Goal: Task Accomplishment & Management: Complete application form

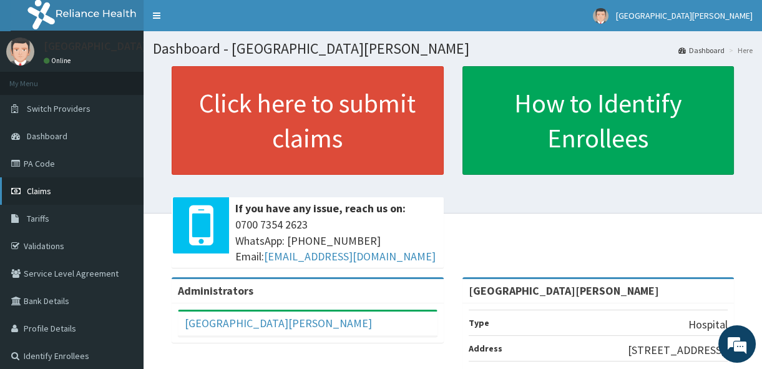
click at [80, 193] on link "Claims" at bounding box center [71, 190] width 143 height 27
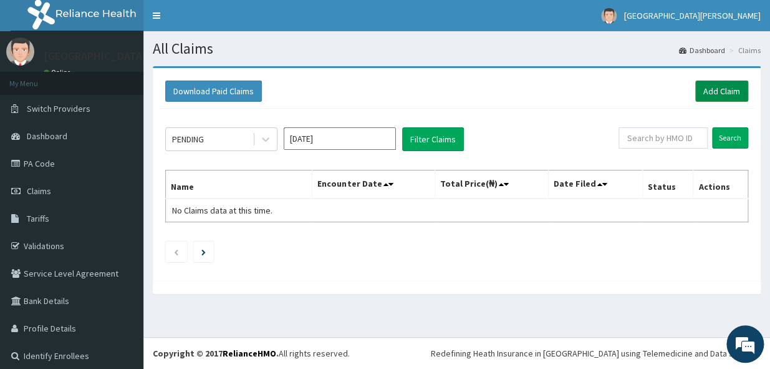
click at [715, 87] on link "Add Claim" at bounding box center [722, 90] width 53 height 21
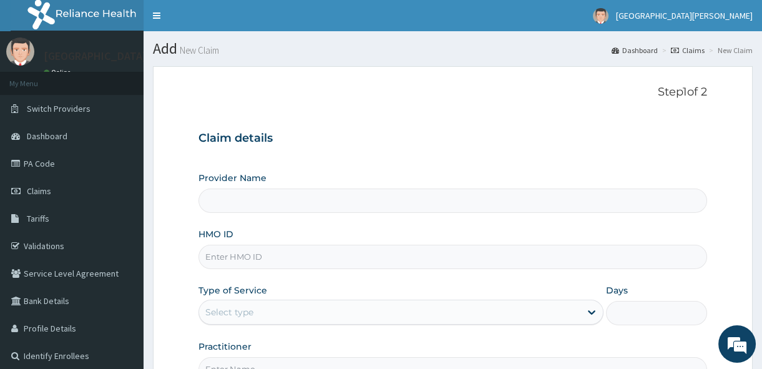
click at [286, 256] on input "HMO ID" at bounding box center [452, 257] width 508 height 24
type input "St. Joseph Medical Centre"
click at [709, 284] on form "Step 1 of 2 Claim details Provider Name St. Joseph Medical Centre HMO ID Type o…" at bounding box center [452, 268] width 599 height 405
click at [224, 255] on input "HMO ID" at bounding box center [452, 257] width 508 height 24
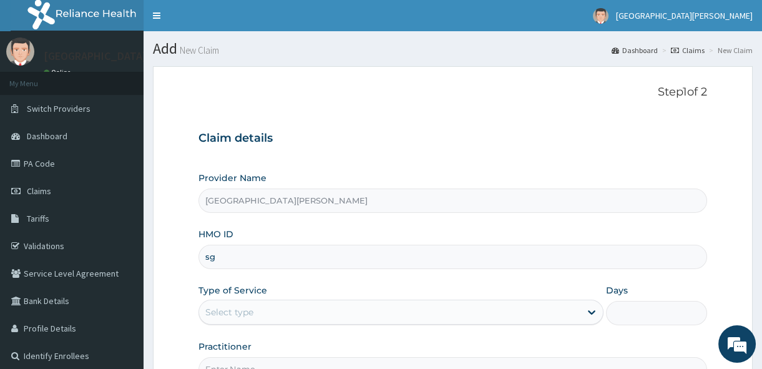
type input "s"
type input "SGN/10005/A"
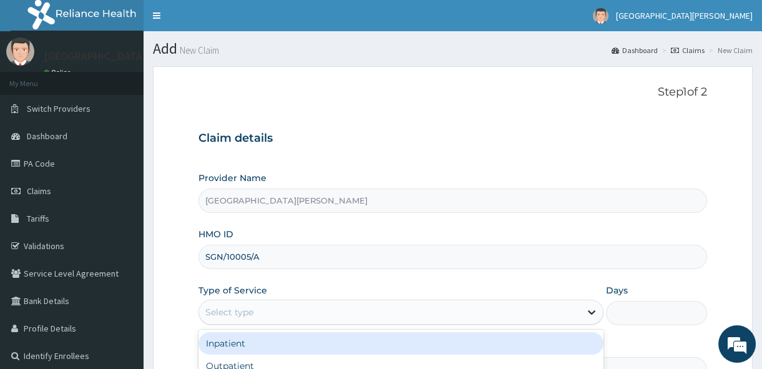
click at [590, 312] on icon at bounding box center [591, 313] width 7 height 4
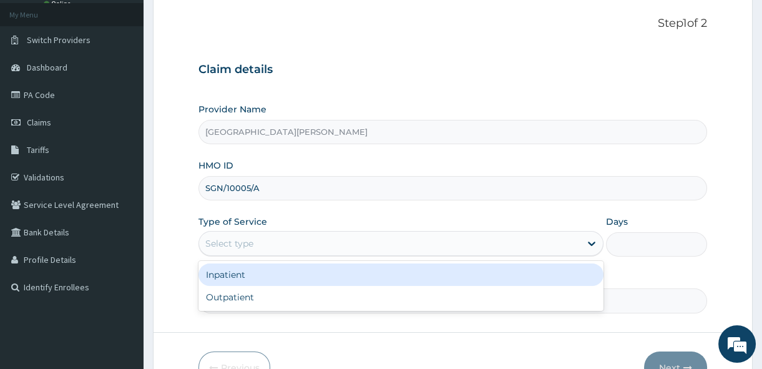
scroll to position [90, 0]
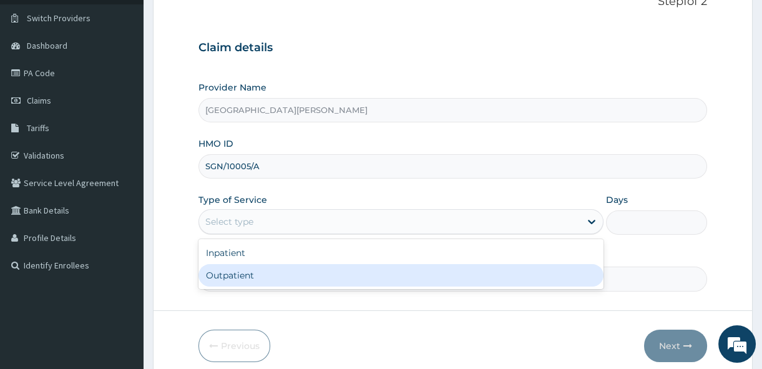
click at [496, 266] on div "Outpatient" at bounding box center [400, 275] width 405 height 22
type input "1"
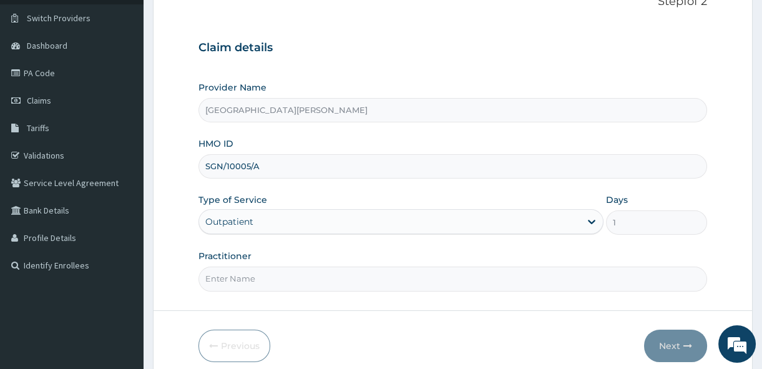
click at [276, 280] on input "Practitioner" at bounding box center [452, 278] width 508 height 24
type input "Dr. Sunday."
click at [672, 339] on button "Next" at bounding box center [675, 345] width 63 height 32
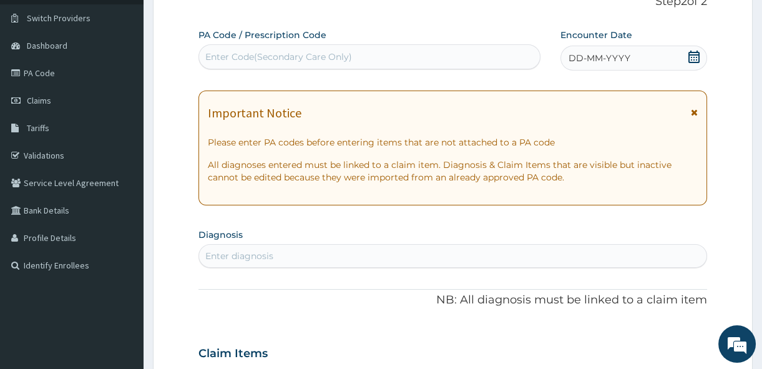
click at [696, 110] on icon at bounding box center [694, 112] width 7 height 9
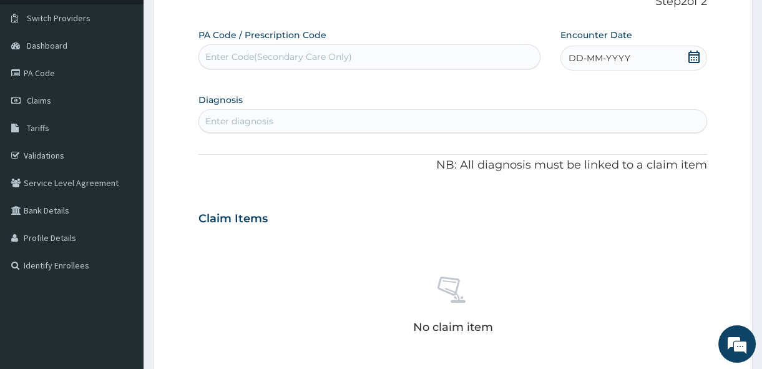
click at [686, 57] on div "DD-MM-YYYY" at bounding box center [633, 58] width 147 height 25
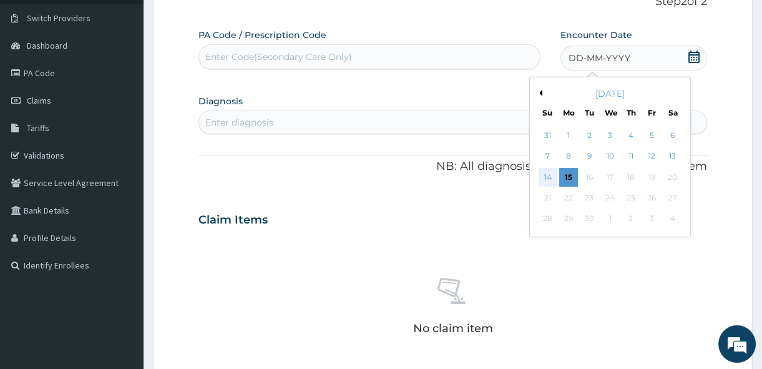
click at [543, 177] on div "14" at bounding box center [547, 177] width 19 height 19
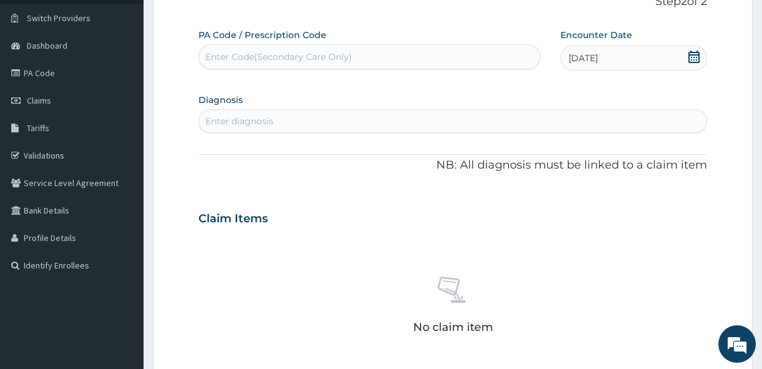
click at [243, 119] on div "Enter diagnosis" at bounding box center [239, 121] width 68 height 12
type input "FUR"
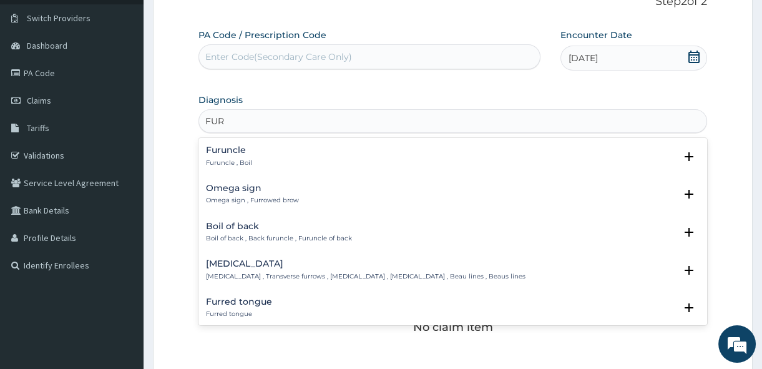
click at [235, 153] on h4 "Furuncle" at bounding box center [229, 149] width 46 height 9
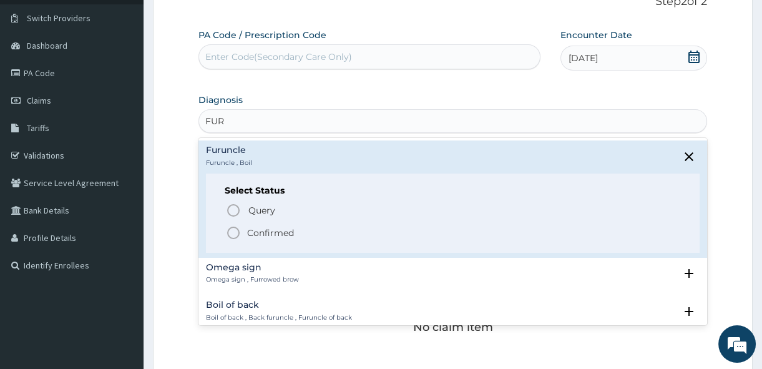
click at [233, 231] on icon "status option filled" at bounding box center [233, 232] width 15 height 15
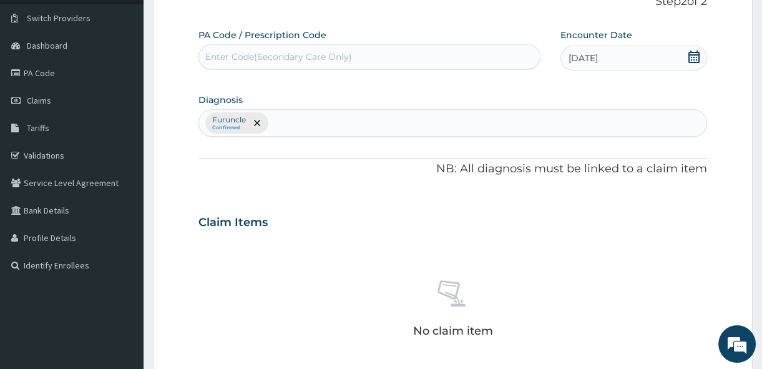
click at [760, 218] on section "Step 2 of 2 PA Code / Prescription Code Enter Code(Secondary Care Only) Encount…" at bounding box center [452, 304] width 618 height 676
click at [271, 120] on div "Furuncle Confirmed" at bounding box center [452, 123] width 507 height 26
type input "COUGH"
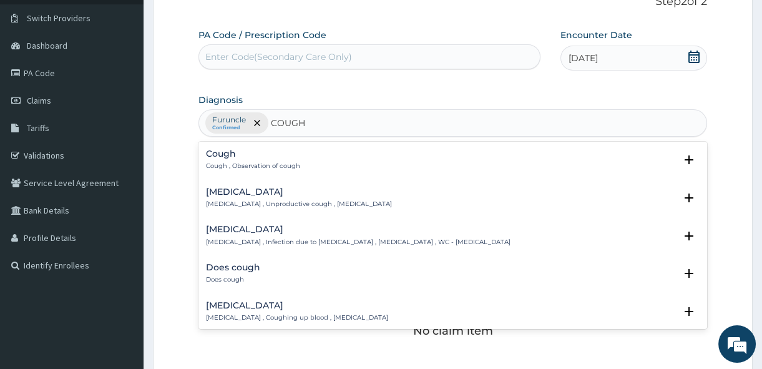
click at [231, 160] on div "Cough Cough , Observation of cough" at bounding box center [253, 160] width 94 height 22
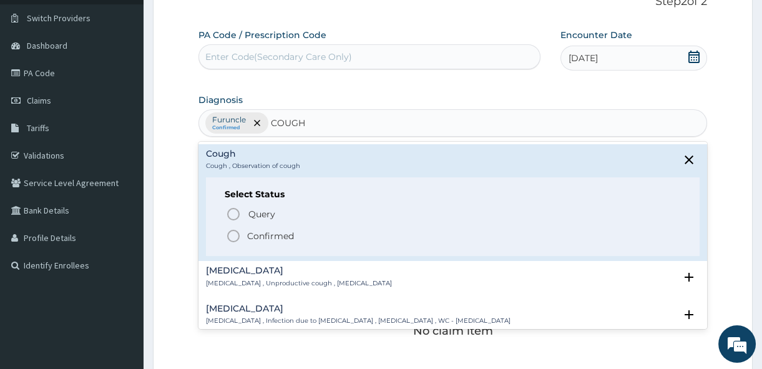
click at [228, 237] on circle "status option filled" at bounding box center [233, 235] width 11 height 11
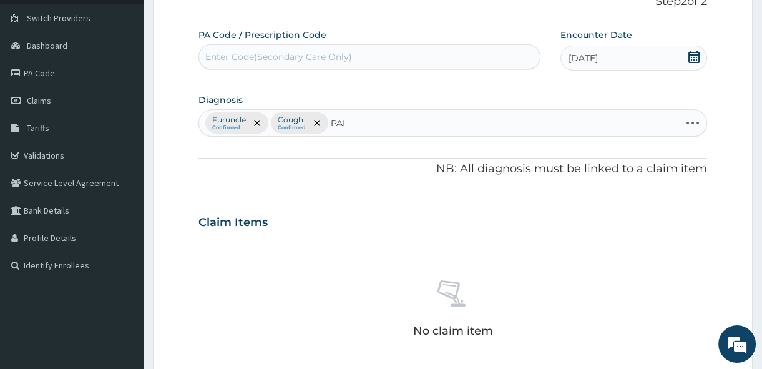
type input "PAIN"
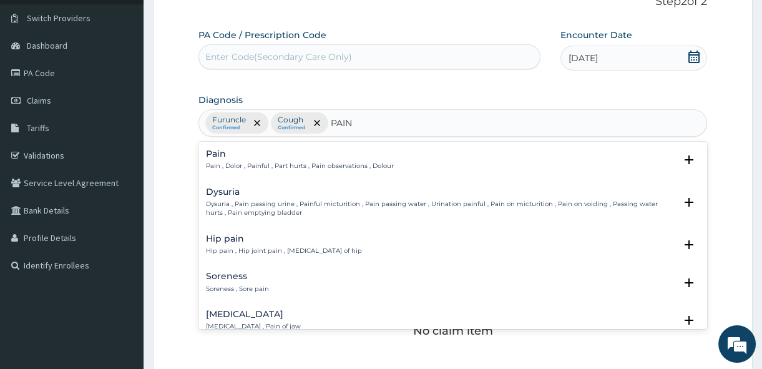
click at [221, 155] on h4 "Pain" at bounding box center [300, 153] width 188 height 9
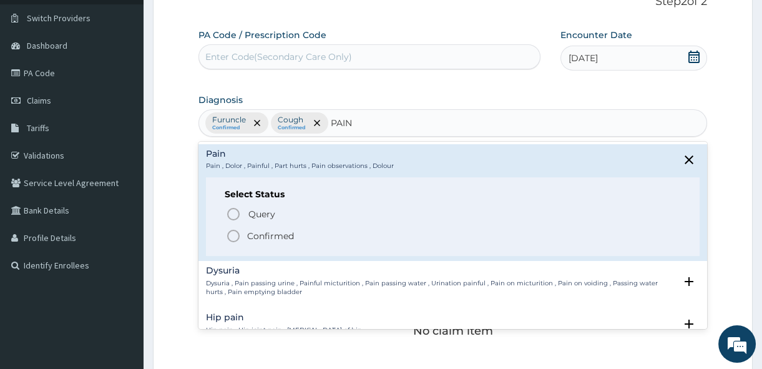
click at [231, 234] on icon "status option filled" at bounding box center [233, 235] width 15 height 15
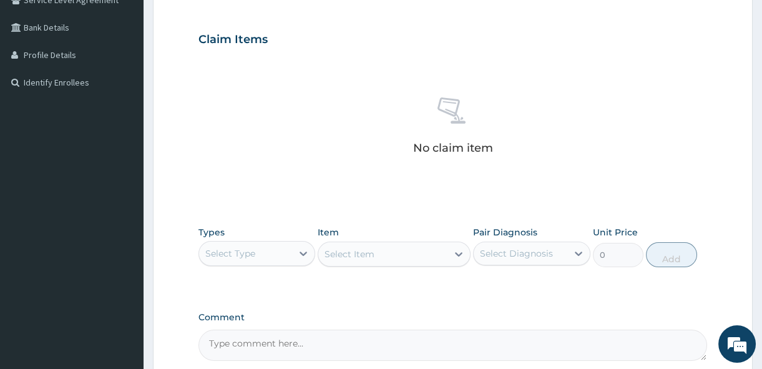
scroll to position [294, 0]
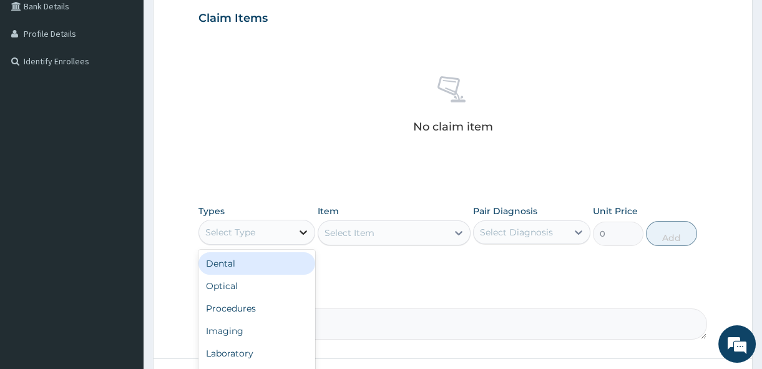
click at [303, 230] on icon at bounding box center [303, 232] width 12 height 12
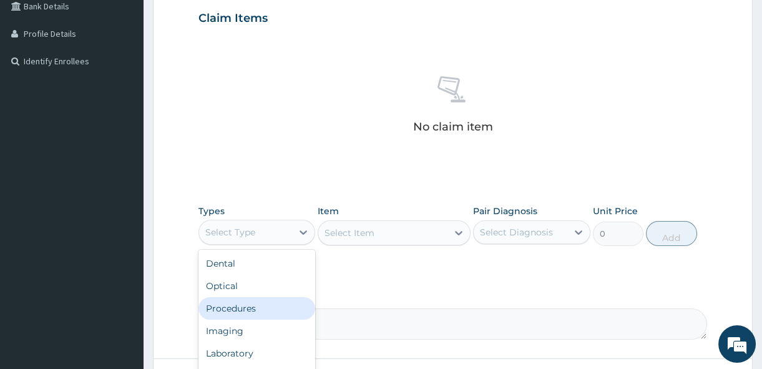
click at [266, 305] on div "Procedures" at bounding box center [256, 308] width 117 height 22
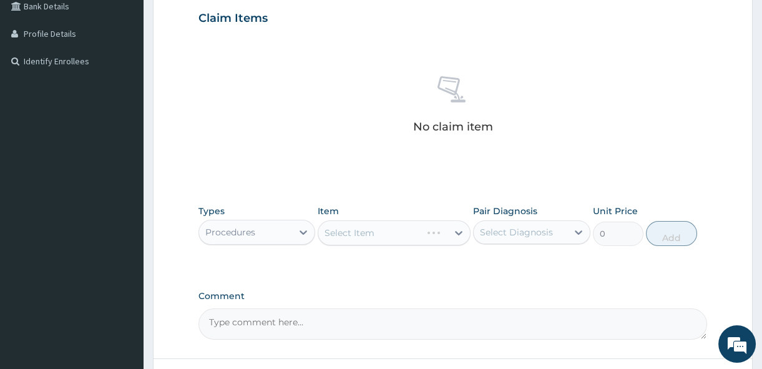
click at [458, 227] on div "Select Item" at bounding box center [394, 232] width 153 height 25
click at [458, 227] on icon at bounding box center [458, 232] width 12 height 12
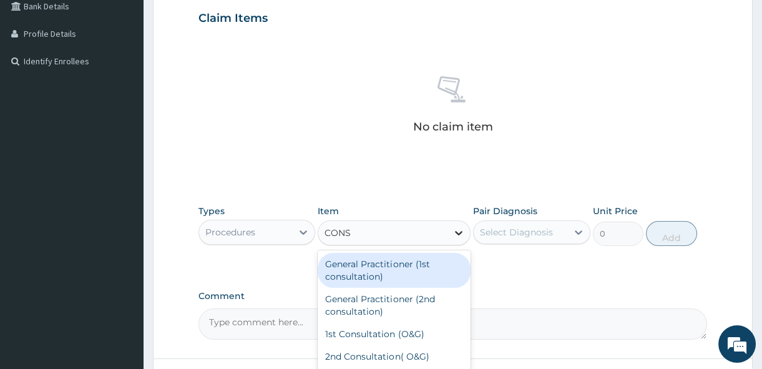
type input "CONSU"
click at [422, 268] on div "General Practitioner (1st consultation)" at bounding box center [394, 270] width 153 height 35
type input "1500"
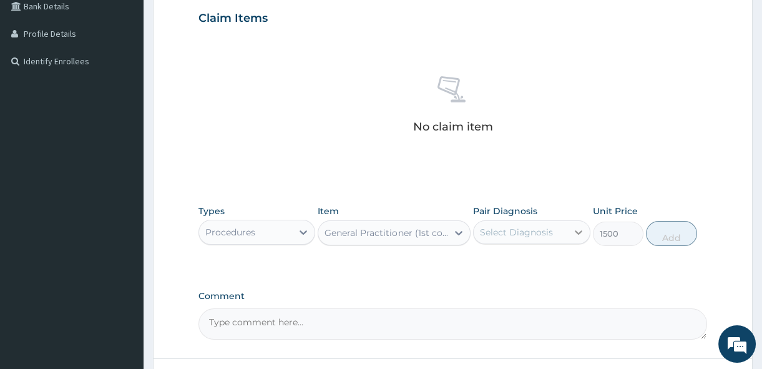
click at [575, 230] on icon at bounding box center [578, 232] width 7 height 4
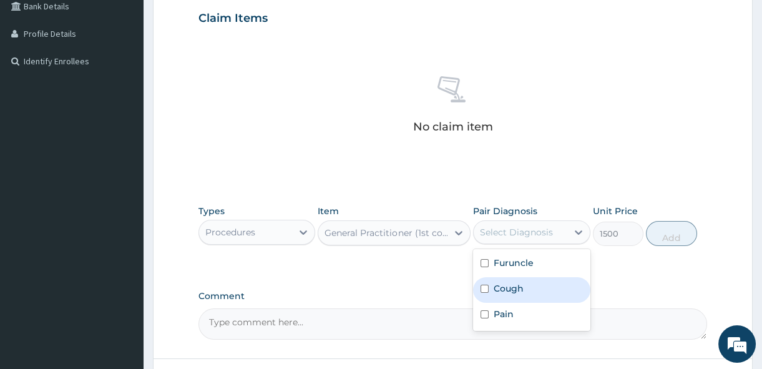
click at [487, 286] on input "checkbox" at bounding box center [484, 288] width 8 height 8
checkbox input "true"
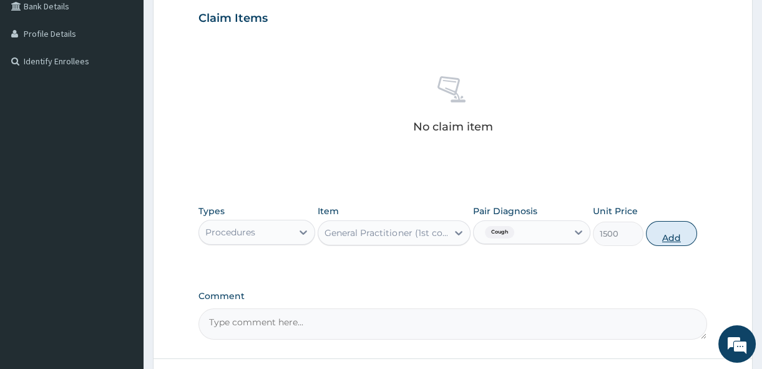
click at [670, 227] on button "Add" at bounding box center [671, 233] width 51 height 25
type input "0"
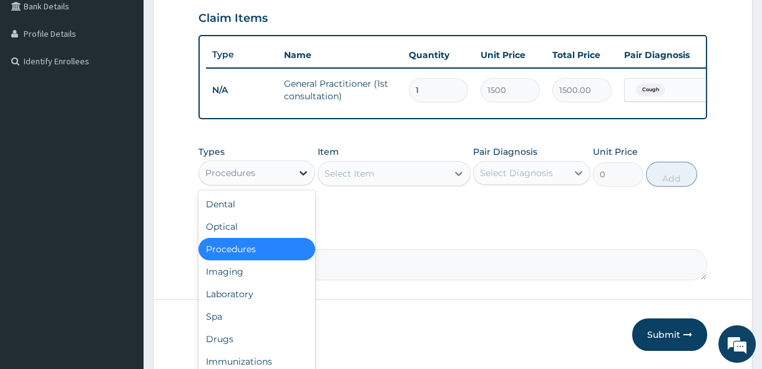
click at [306, 178] on icon at bounding box center [303, 173] width 12 height 12
click at [236, 349] on div "Drugs" at bounding box center [256, 338] width 117 height 22
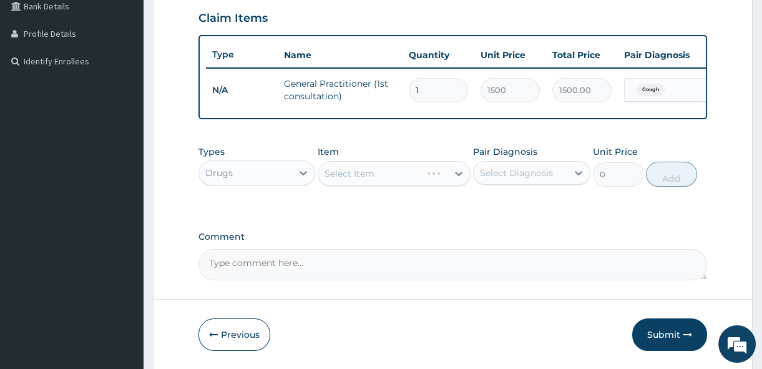
click at [462, 181] on div "Select Item" at bounding box center [394, 173] width 153 height 25
click at [460, 180] on icon at bounding box center [458, 173] width 12 height 12
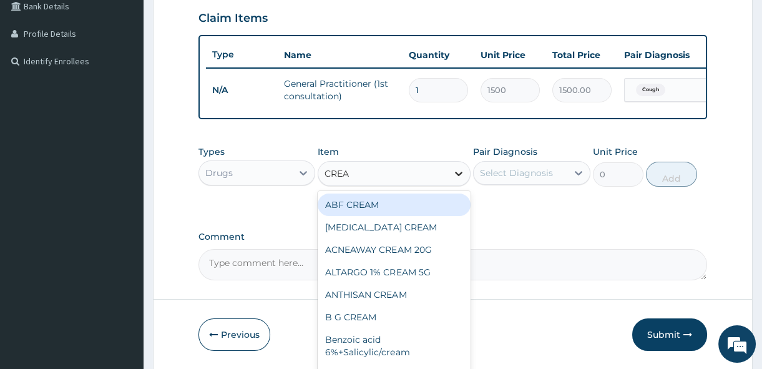
type input "CREAM"
click at [438, 210] on div "ABF CREAM" at bounding box center [394, 204] width 153 height 22
type input "157.5"
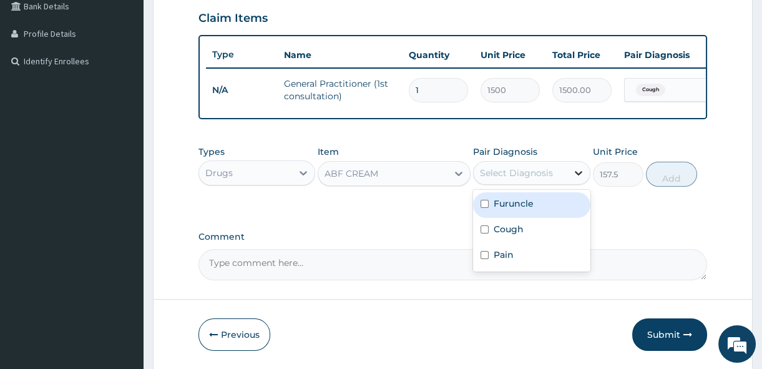
click at [583, 179] on icon at bounding box center [578, 173] width 12 height 12
click at [482, 208] on input "checkbox" at bounding box center [484, 204] width 8 height 8
checkbox input "true"
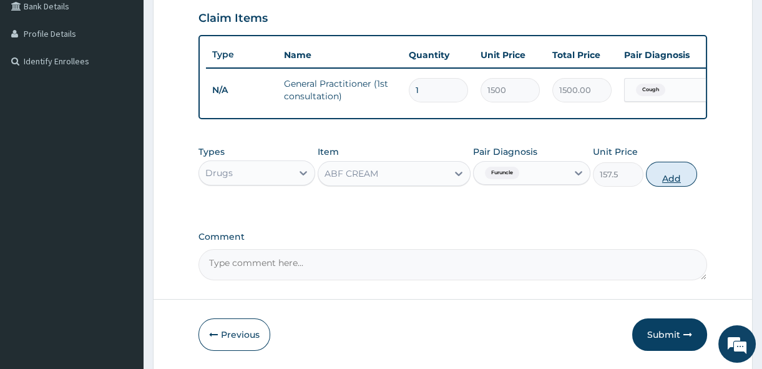
click at [671, 181] on button "Add" at bounding box center [671, 174] width 51 height 25
type input "0"
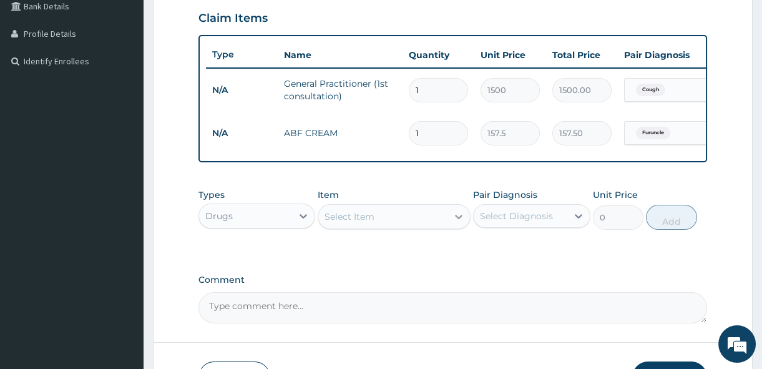
click at [459, 223] on icon at bounding box center [458, 216] width 12 height 12
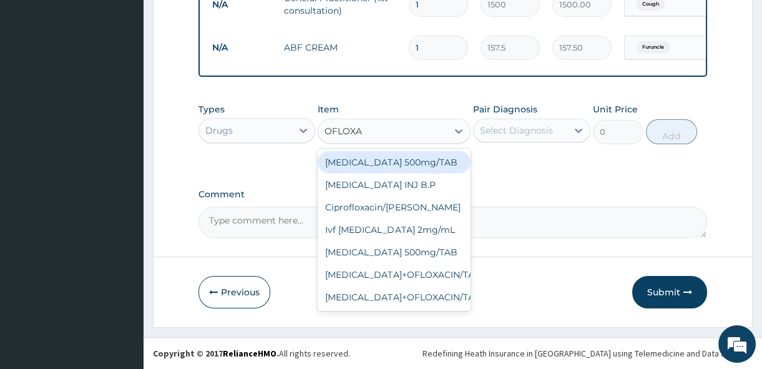
scroll to position [387, 0]
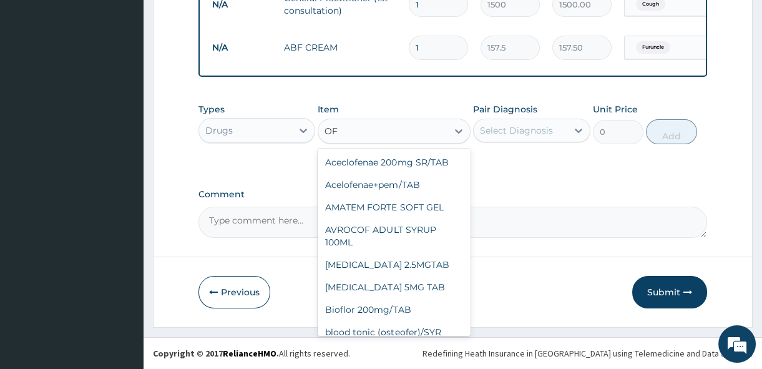
type input "O"
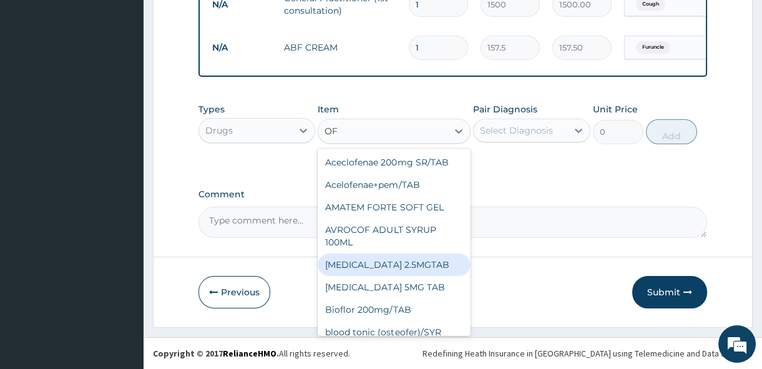
type input "O"
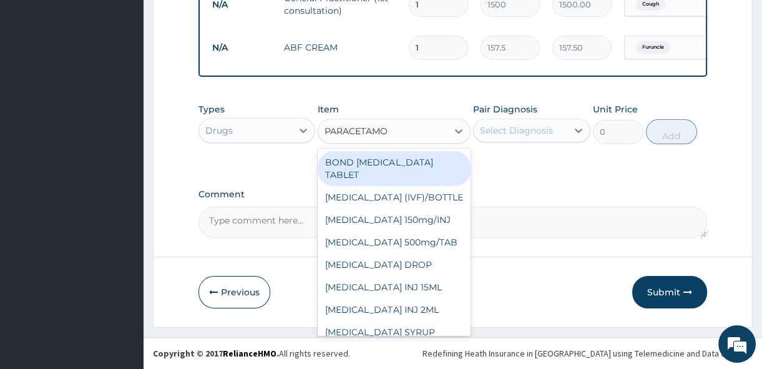
type input "PARACETAMOL"
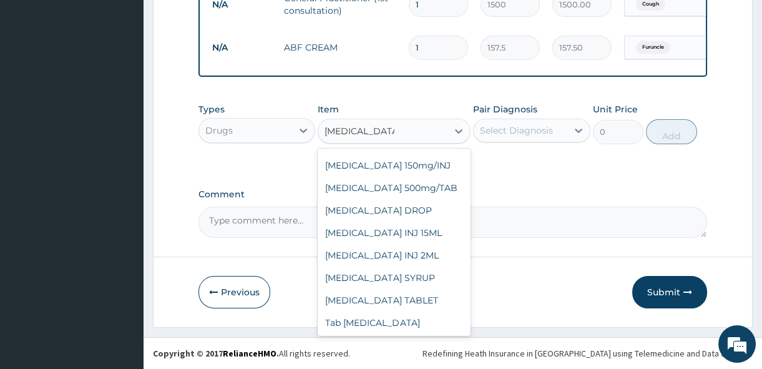
scroll to position [55, 0]
click at [440, 323] on div "Tab Paracetamol" at bounding box center [394, 322] width 153 height 22
type input "12"
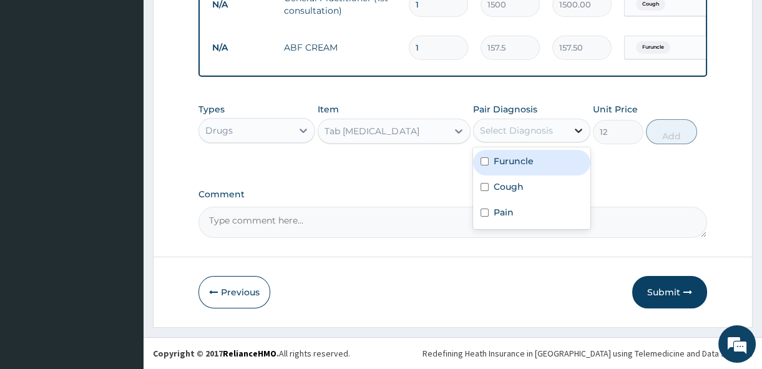
click at [580, 129] on icon at bounding box center [578, 130] width 12 height 12
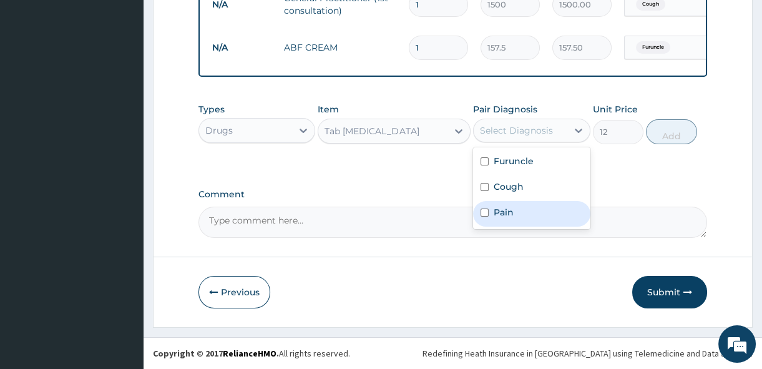
click at [487, 212] on input "checkbox" at bounding box center [484, 212] width 8 height 8
checkbox input "true"
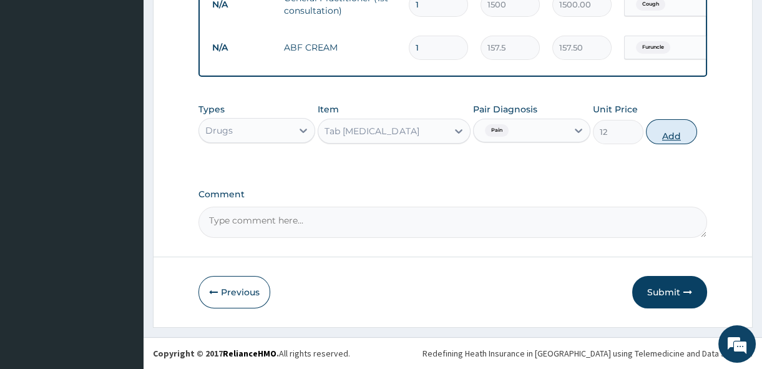
click at [668, 129] on button "Add" at bounding box center [671, 131] width 51 height 25
type input "0"
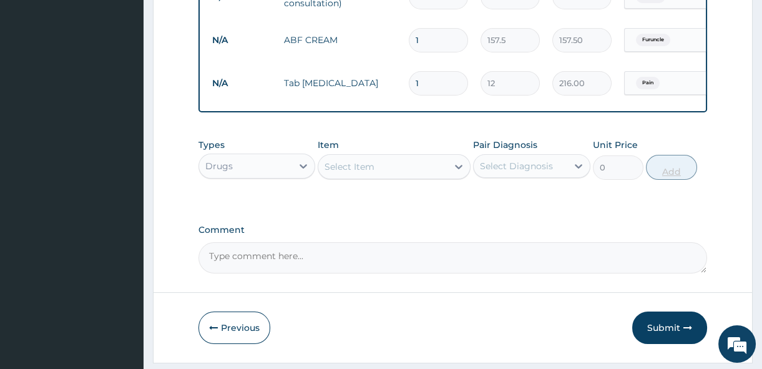
type input "18"
type input "216.00"
type input "18"
click at [459, 173] on icon at bounding box center [458, 166] width 12 height 12
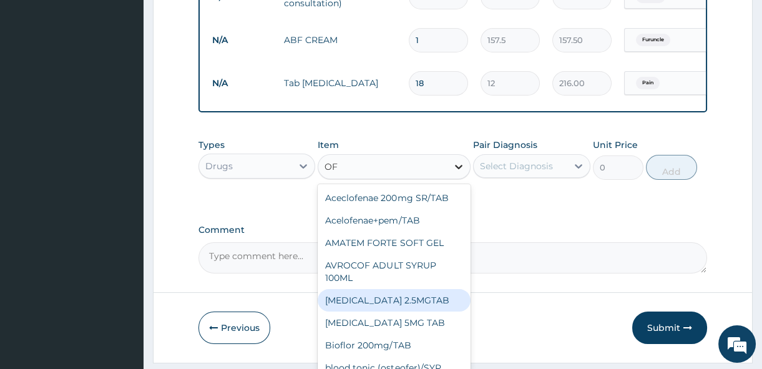
type input "O"
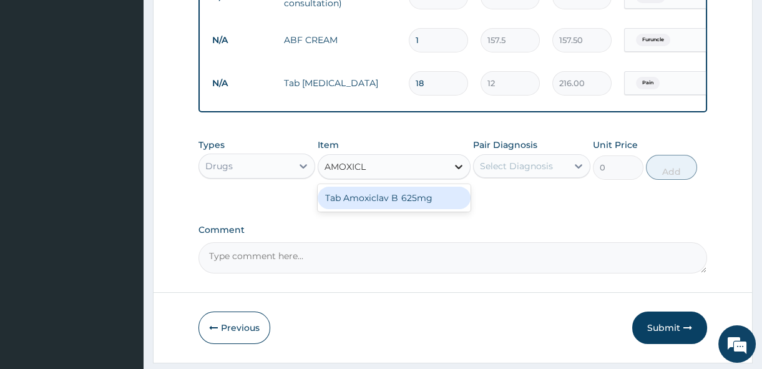
type input "AMOXICLA"
click at [430, 204] on div "Tab Amoxiclav B 625mg" at bounding box center [394, 198] width 153 height 22
type input "300"
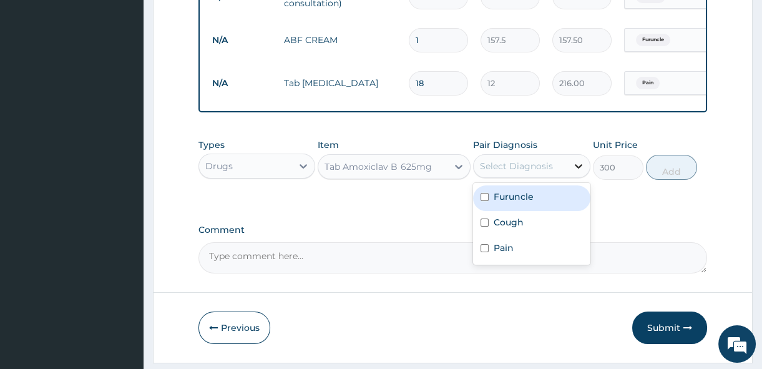
click at [575, 168] on icon at bounding box center [578, 166] width 7 height 4
click at [486, 201] on input "checkbox" at bounding box center [484, 197] width 8 height 8
checkbox input "true"
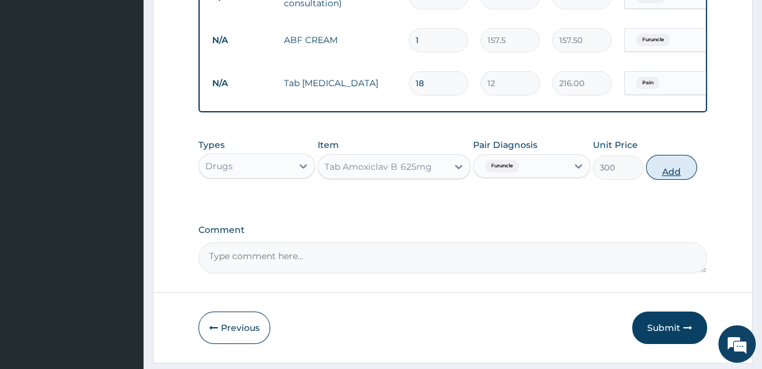
click at [666, 177] on button "Add" at bounding box center [671, 167] width 51 height 25
type input "0"
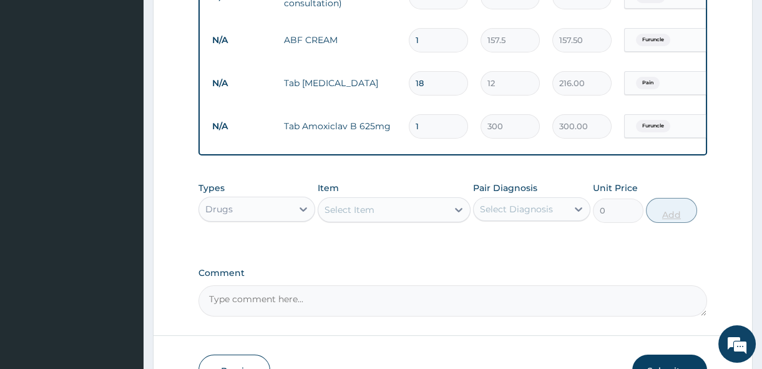
type input "10"
type input "3000.00"
type input "10"
click at [460, 212] on icon at bounding box center [458, 210] width 7 height 4
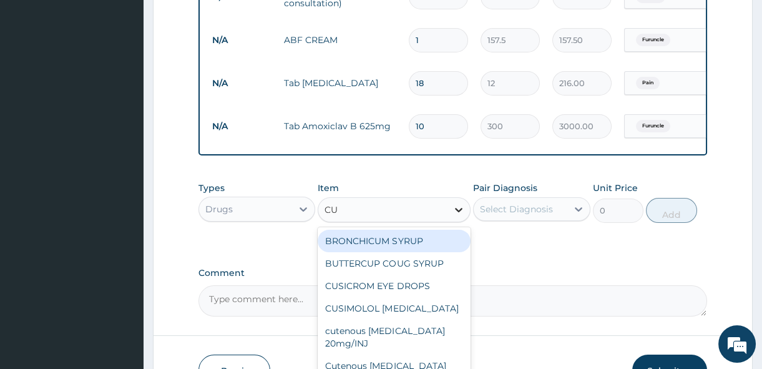
type input "CUP"
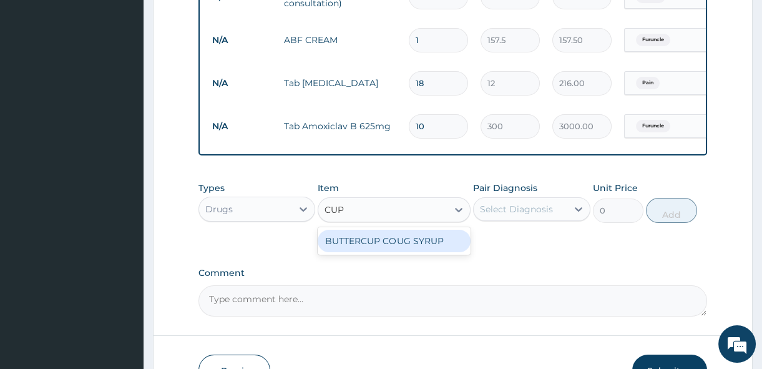
click at [454, 244] on div "BUTTERCUP COUG SYRUP" at bounding box center [394, 241] width 153 height 22
type input "1102.5"
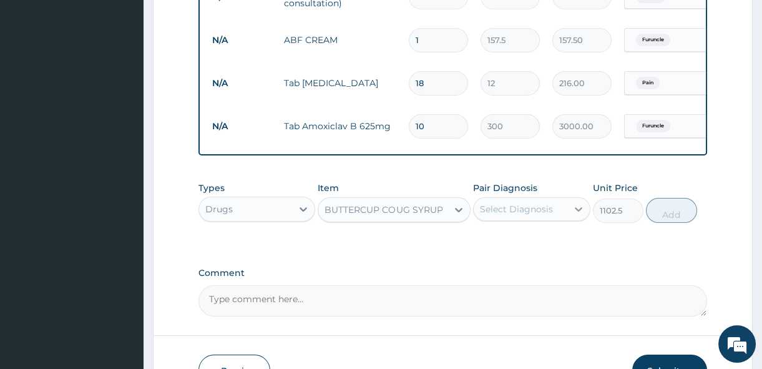
click at [577, 211] on icon at bounding box center [578, 209] width 7 height 4
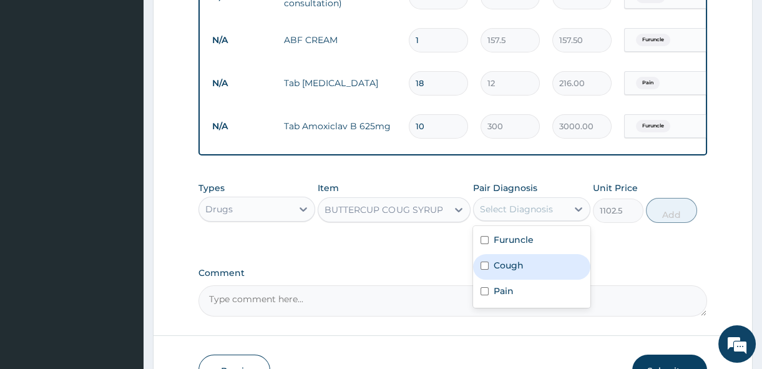
click at [482, 269] on input "checkbox" at bounding box center [484, 265] width 8 height 8
checkbox input "true"
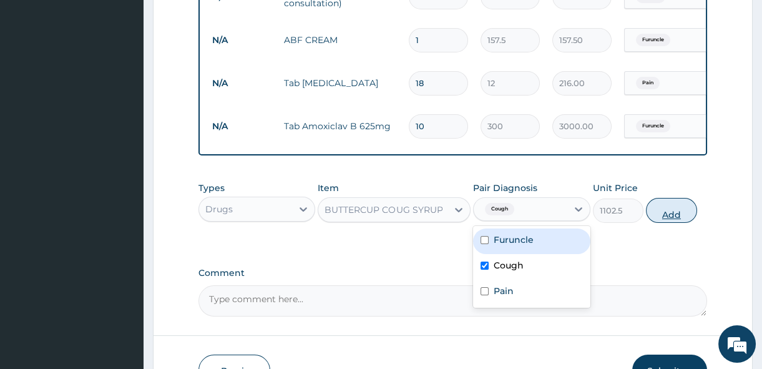
click at [677, 218] on button "Add" at bounding box center [671, 210] width 51 height 25
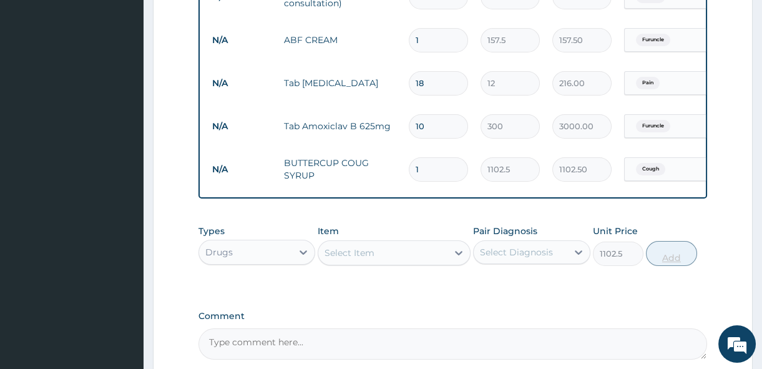
type input "0"
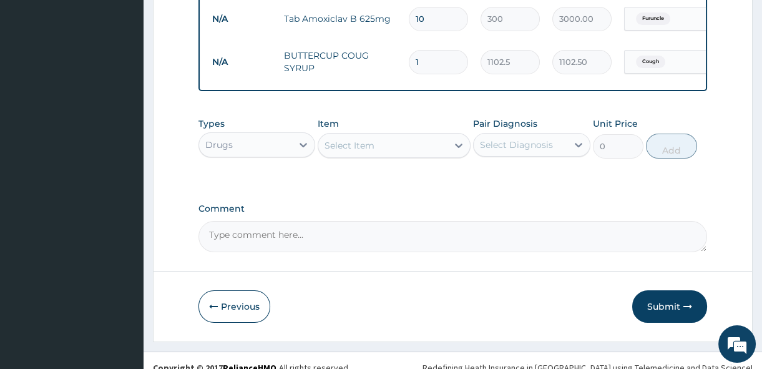
scroll to position [518, 0]
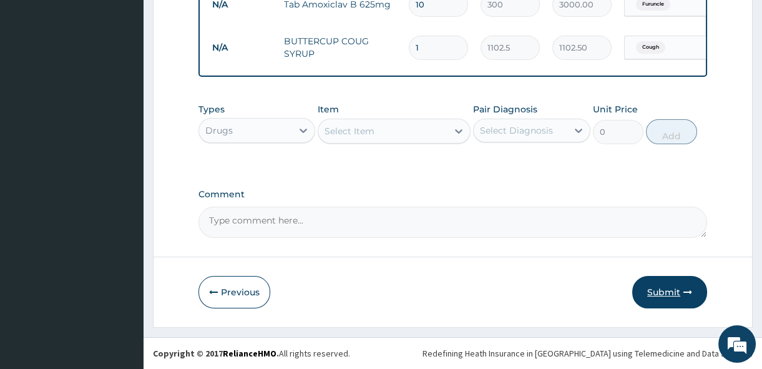
click at [685, 291] on icon "button" at bounding box center [687, 292] width 9 height 9
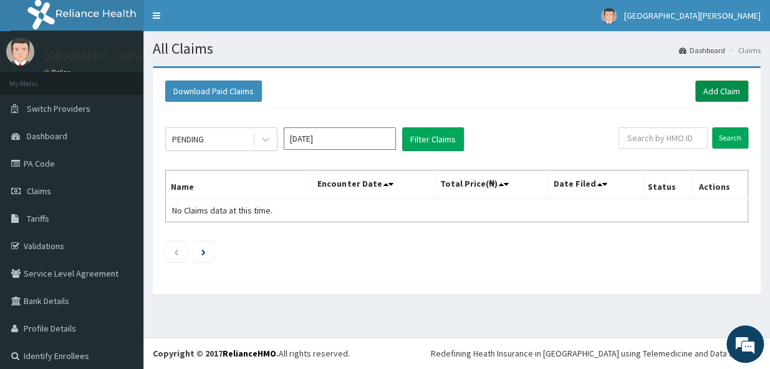
click at [711, 92] on link "Add Claim" at bounding box center [722, 90] width 53 height 21
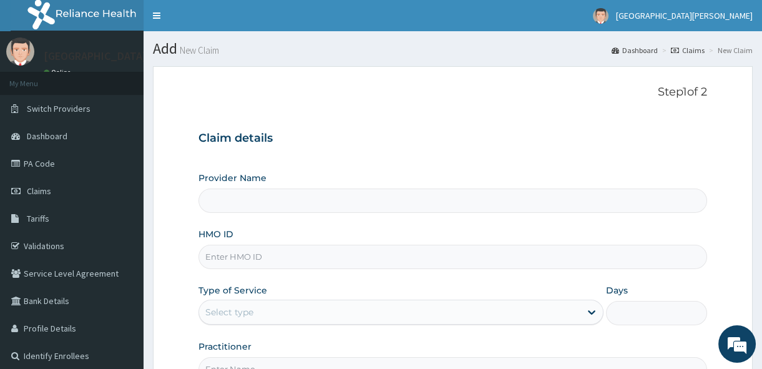
click at [238, 262] on input "HMO ID" at bounding box center [452, 257] width 508 height 24
click at [512, 119] on div "Step 1 of 2 Claim details Provider Name HMO ID Type of Service Select type Days…" at bounding box center [452, 233] width 508 height 296
type input "St. Joseph Medical Centre"
click at [240, 256] on input "HMO ID" at bounding box center [452, 257] width 508 height 24
type input "GRS/"
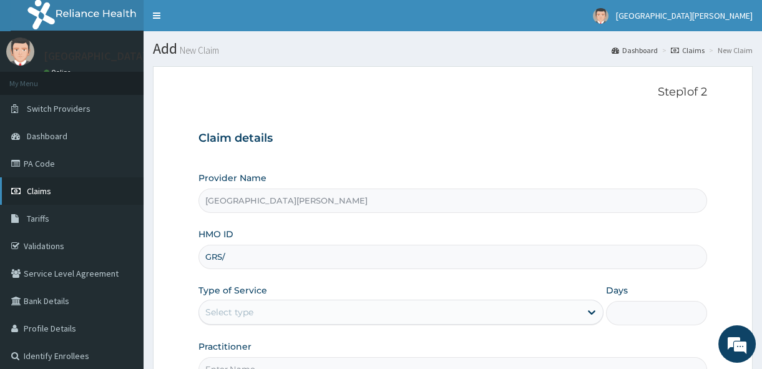
click at [81, 179] on link "Claims" at bounding box center [71, 190] width 143 height 27
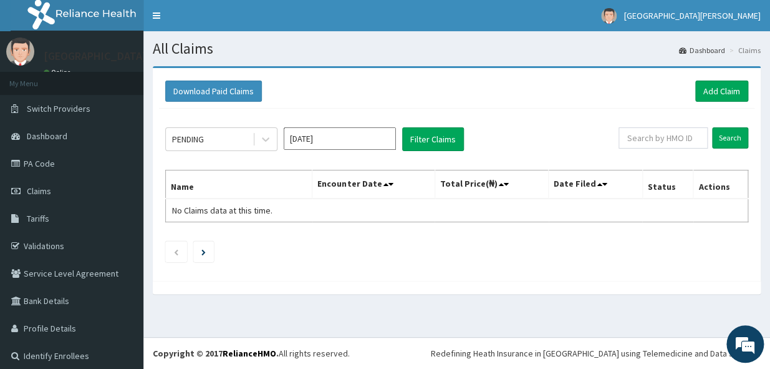
click at [86, 151] on link "PA Code" at bounding box center [71, 163] width 143 height 27
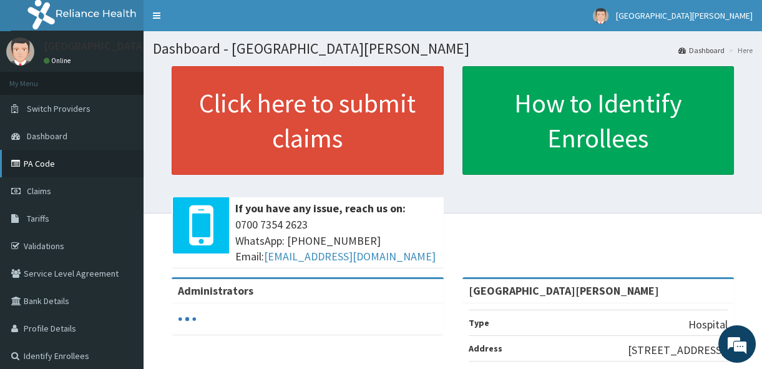
click at [68, 157] on link "PA Code" at bounding box center [71, 163] width 143 height 27
drag, startPoint x: 0, startPoint y: 0, endPoint x: 53, endPoint y: 192, distance: 199.3
click at [53, 192] on link "Claims" at bounding box center [71, 190] width 143 height 27
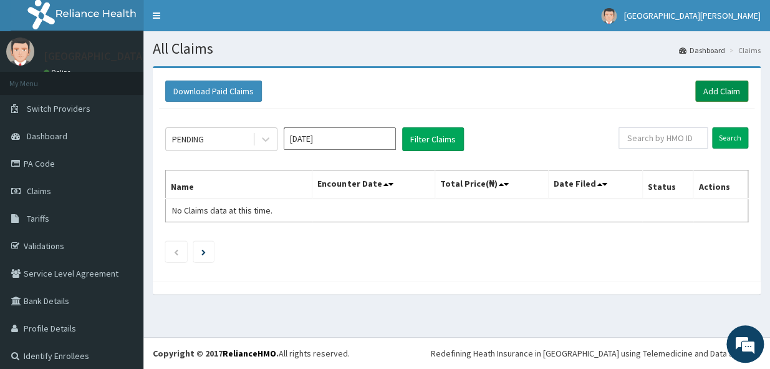
click at [723, 84] on link "Add Claim" at bounding box center [722, 90] width 53 height 21
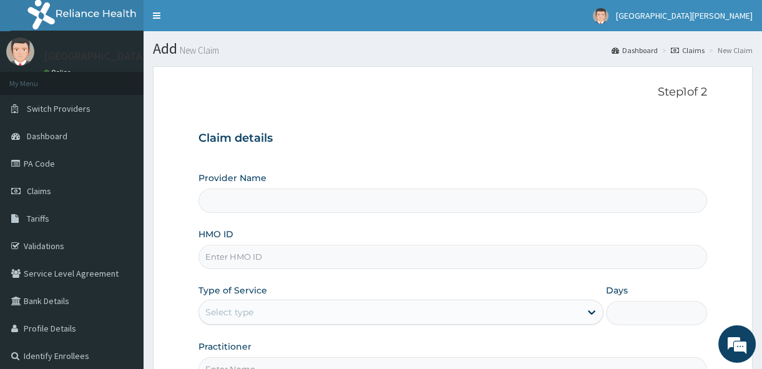
type input "[GEOGRAPHIC_DATA][PERSON_NAME]"
click at [245, 258] on input "HMO ID" at bounding box center [452, 257] width 508 height 24
type input "GRS/10108/B"
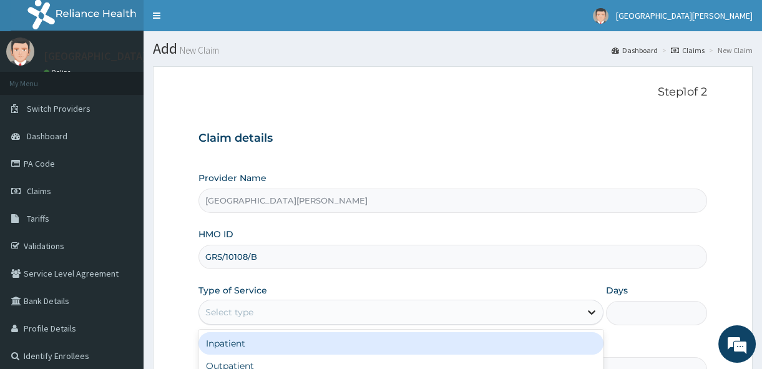
click at [594, 307] on icon at bounding box center [591, 312] width 12 height 12
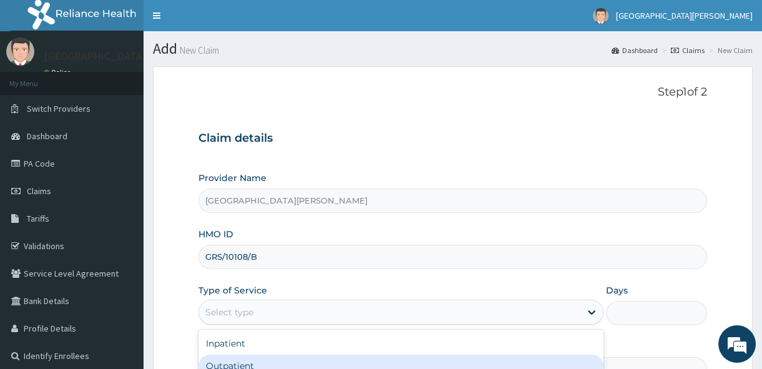
click at [393, 361] on div "Outpatient" at bounding box center [400, 365] width 405 height 22
type input "1"
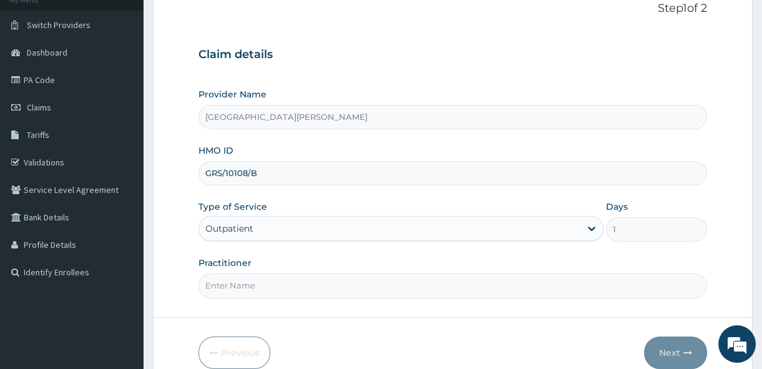
scroll to position [90, 0]
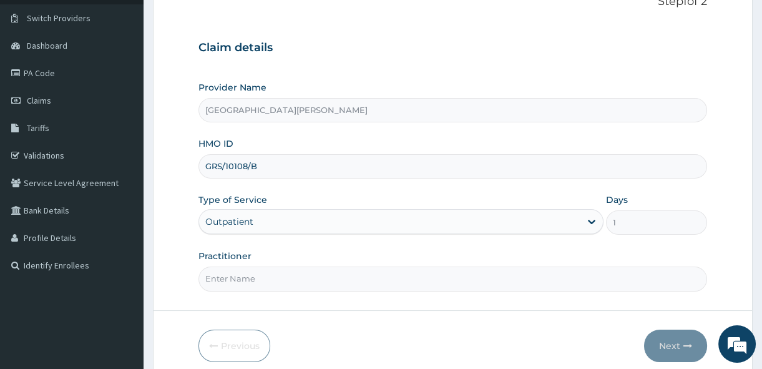
click at [399, 281] on input "Practitioner" at bounding box center [452, 278] width 508 height 24
type input "Dr. Sunday."
click at [672, 339] on button "Next" at bounding box center [675, 345] width 63 height 32
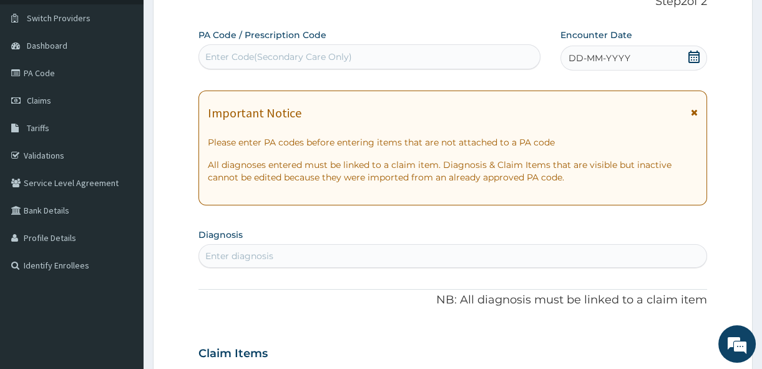
click at [295, 53] on div "Enter Code(Secondary Care Only)" at bounding box center [278, 57] width 147 height 12
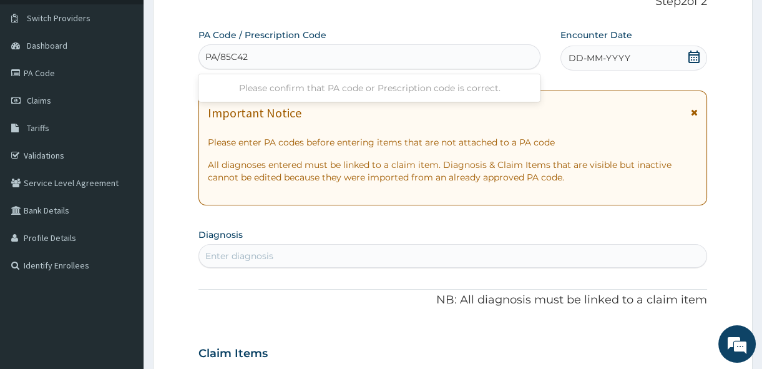
type input "PA/85C425"
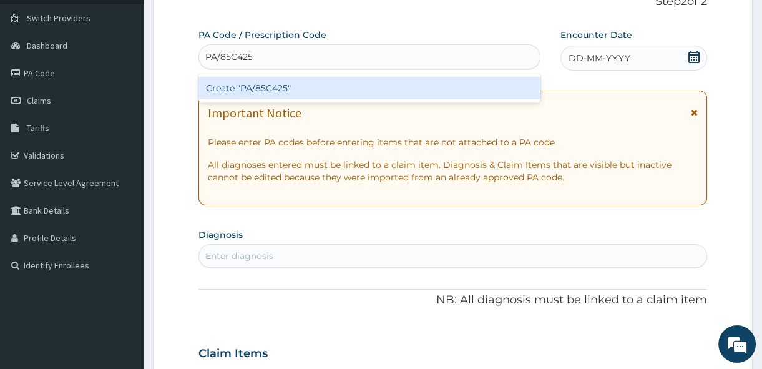
click at [279, 92] on div "Create "PA/85C425"" at bounding box center [369, 88] width 342 height 22
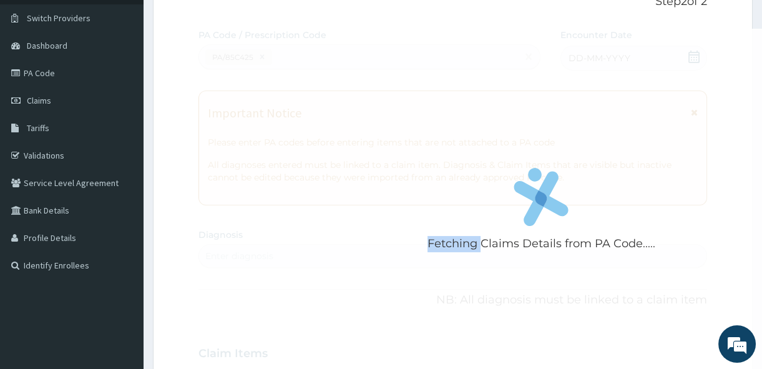
click at [279, 92] on div "Fetching Claims Details from PA Code....." at bounding box center [541, 213] width 686 height 369
drag, startPoint x: 279, startPoint y: 92, endPoint x: 432, endPoint y: 42, distance: 161.2
click at [432, 42] on div "Fetching Claims Details from PA Code....." at bounding box center [541, 213] width 686 height 369
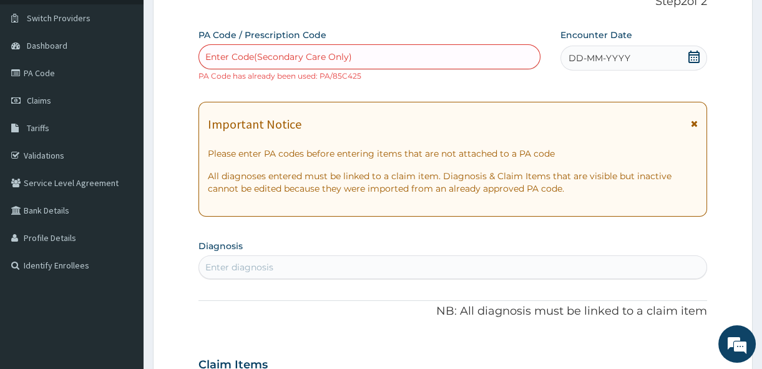
click at [398, 51] on div "Enter Code(Secondary Care Only)" at bounding box center [369, 57] width 341 height 20
click at [365, 72] on div "option Create "PA/85C425", selected. Use Up and Down to choose options, press E…" at bounding box center [369, 62] width 342 height 37
click at [365, 72] on div "Enter Code(Secondary Care Only) PA Code has already been used: PA/85C425" at bounding box center [369, 62] width 342 height 37
click at [349, 76] on small "PA Code has already been used: PA/85C425" at bounding box center [279, 75] width 163 height 9
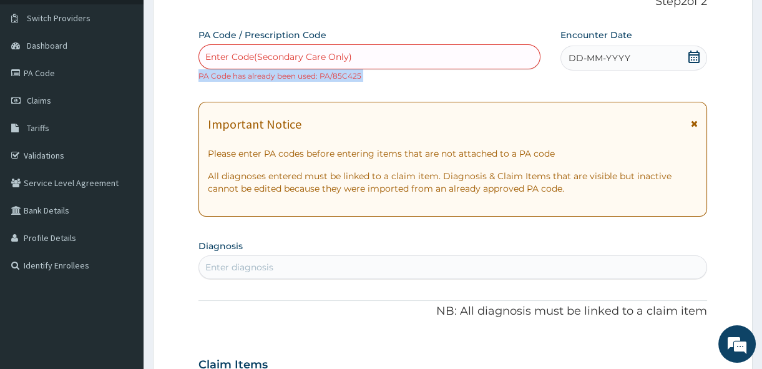
click at [349, 76] on small "PA Code has already been used: PA/85C425" at bounding box center [279, 75] width 163 height 9
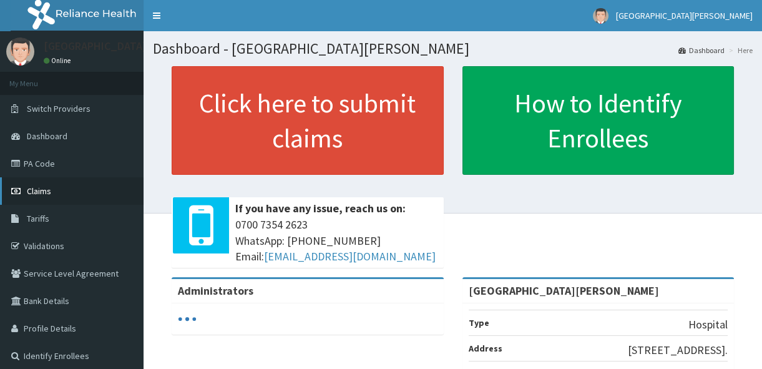
click at [107, 178] on link "Claims" at bounding box center [71, 190] width 143 height 27
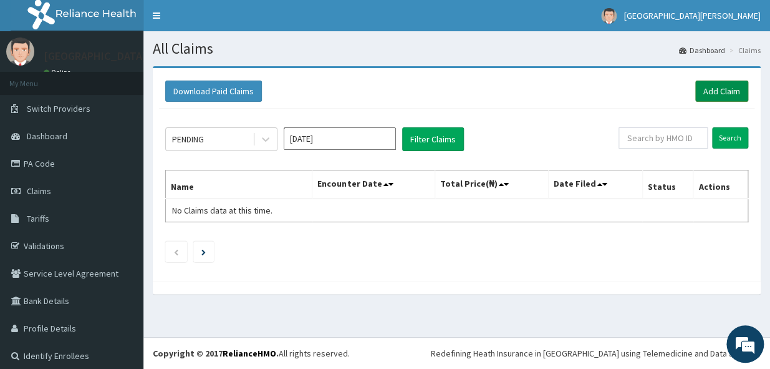
click at [720, 84] on link "Add Claim" at bounding box center [722, 90] width 53 height 21
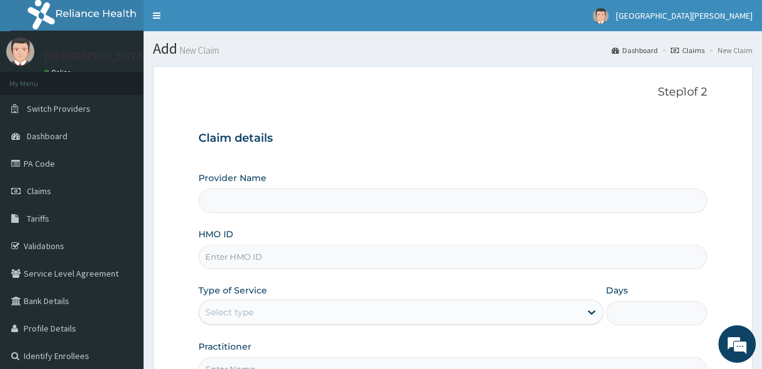
click at [225, 255] on input "HMO ID" at bounding box center [452, 257] width 508 height 24
type input "[GEOGRAPHIC_DATA][PERSON_NAME]"
type input "GRS/10108/B"
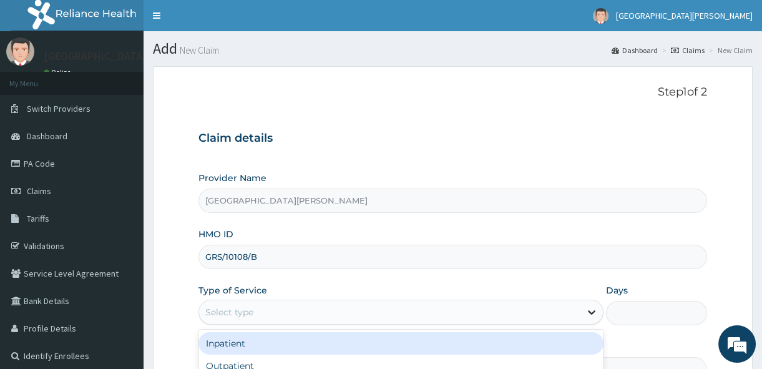
click at [589, 311] on icon at bounding box center [591, 313] width 7 height 4
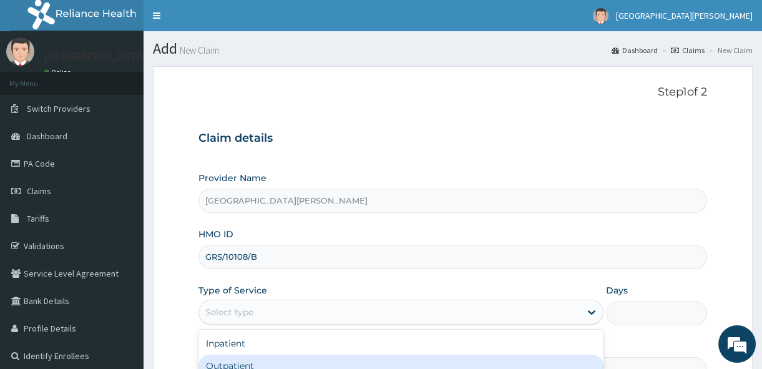
click at [454, 359] on div "Outpatient" at bounding box center [400, 365] width 405 height 22
type input "1"
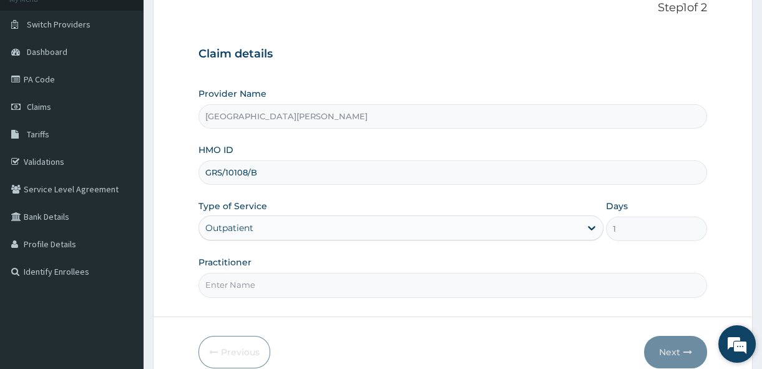
scroll to position [90, 0]
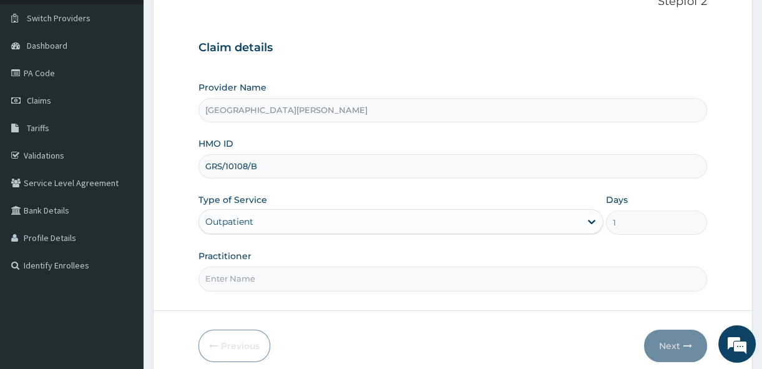
click at [379, 279] on input "Practitioner" at bounding box center [452, 278] width 508 height 24
type input "Dr. Sunday."
click at [686, 339] on button "Next" at bounding box center [675, 345] width 63 height 32
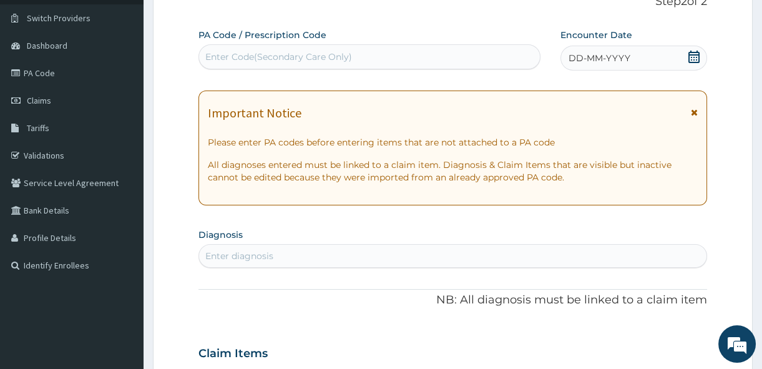
click at [696, 52] on icon at bounding box center [693, 57] width 12 height 12
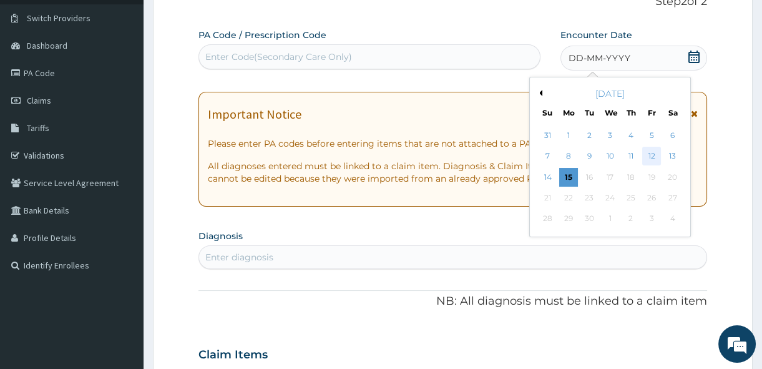
click at [651, 155] on div "12" at bounding box center [651, 156] width 19 height 19
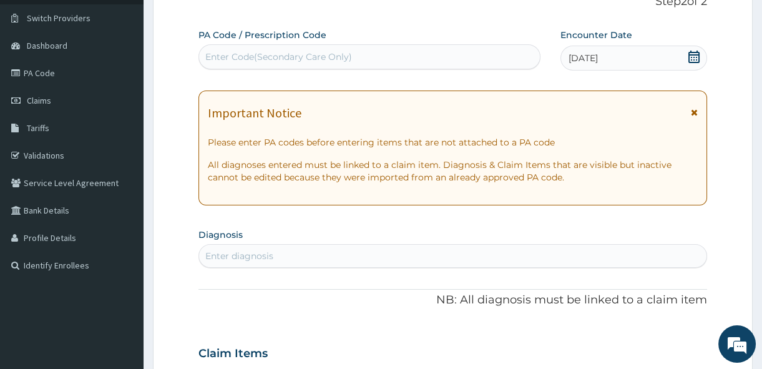
click at [696, 112] on icon at bounding box center [694, 112] width 7 height 9
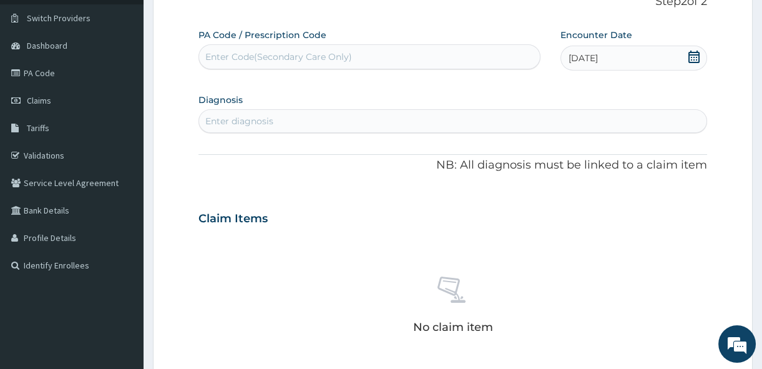
click at [217, 115] on div "Enter diagnosis" at bounding box center [239, 121] width 68 height 12
type input "COUGH"
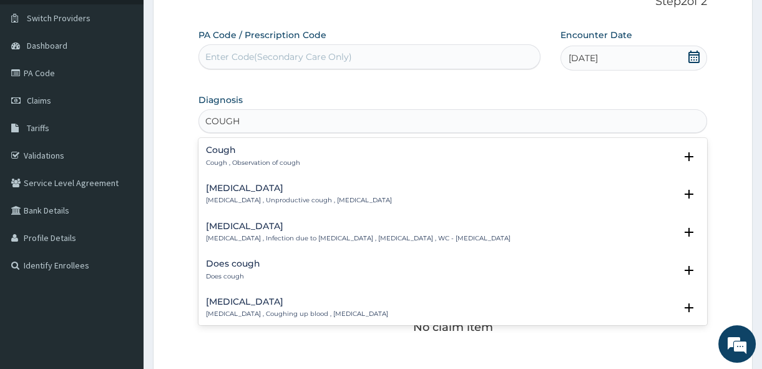
click at [217, 159] on p "Cough , Observation of cough" at bounding box center [253, 162] width 94 height 9
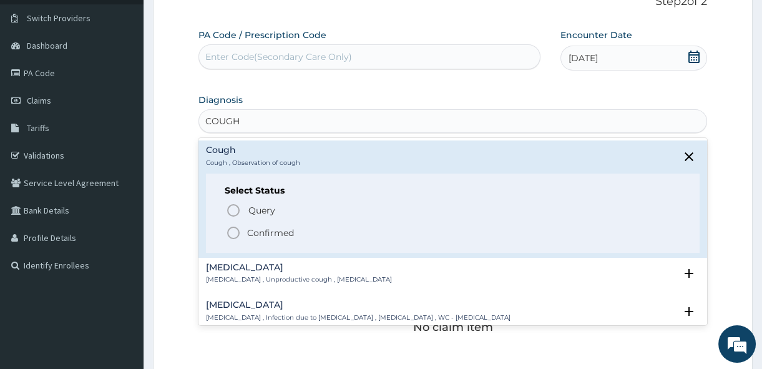
click at [231, 231] on icon "status option filled" at bounding box center [233, 232] width 15 height 15
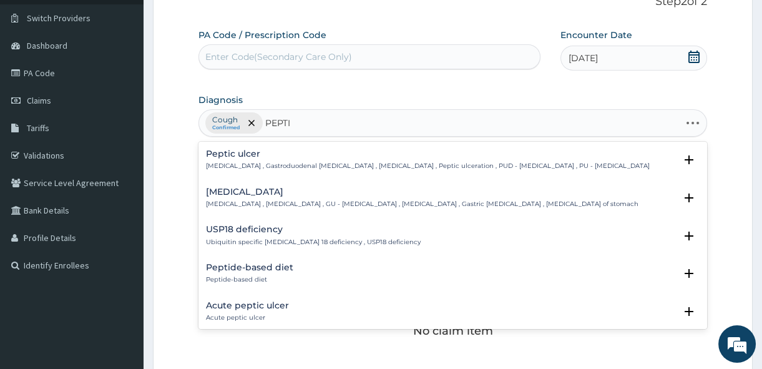
type input "PEPTIC"
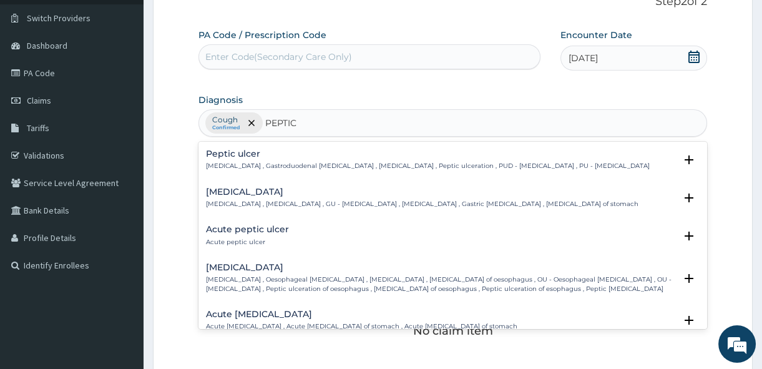
click at [269, 162] on p "Peptic ulcer , Gastroduodenal ulcer , Peptic ulcer disease , Peptic ulceration …" at bounding box center [428, 166] width 444 height 9
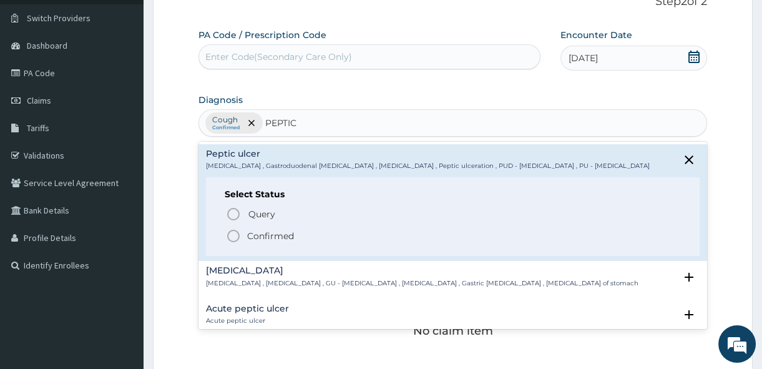
click at [233, 233] on icon "status option filled" at bounding box center [233, 235] width 15 height 15
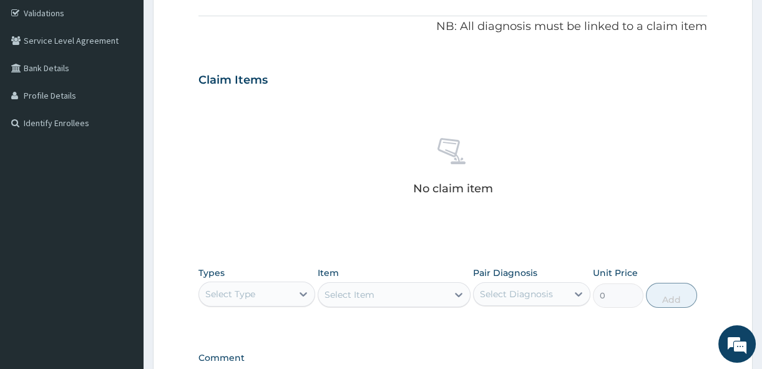
scroll to position [250, 0]
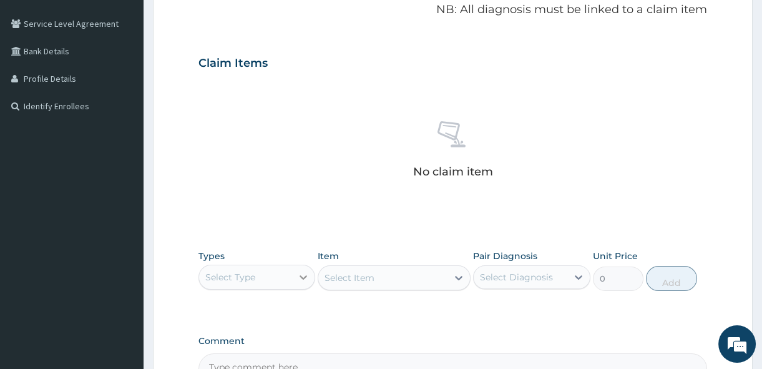
click at [304, 276] on icon at bounding box center [303, 277] width 7 height 4
click at [266, 349] on div "Procedures" at bounding box center [256, 353] width 117 height 22
click at [458, 280] on div "Select Item" at bounding box center [394, 277] width 153 height 25
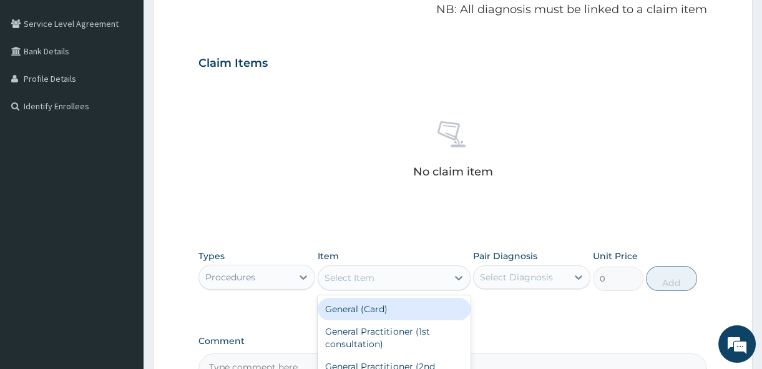
click at [458, 280] on icon at bounding box center [458, 277] width 12 height 12
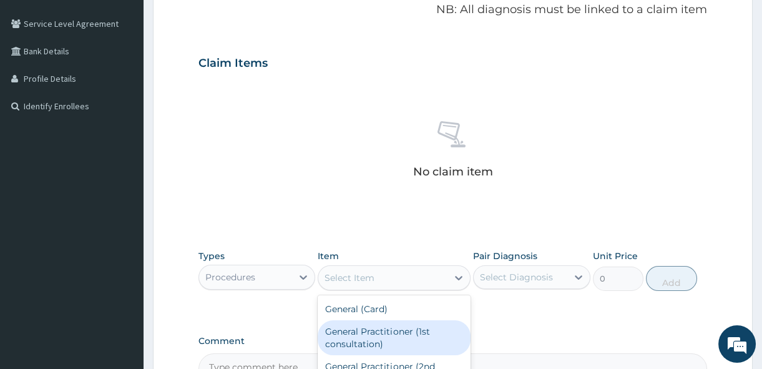
click at [429, 327] on div "General Practitioner (1st consultation)" at bounding box center [394, 337] width 153 height 35
type input "1500"
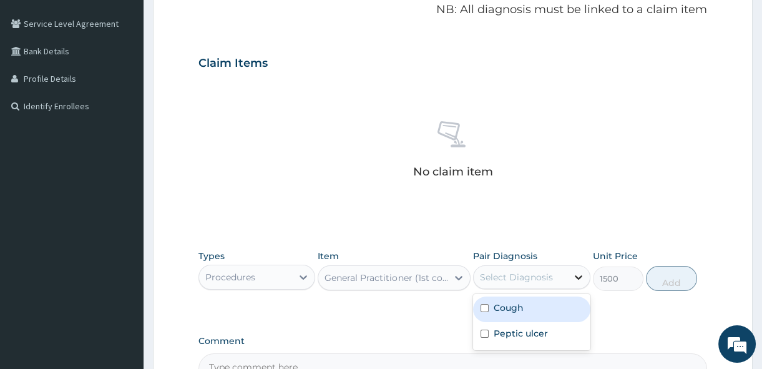
click at [578, 274] on icon at bounding box center [578, 277] width 12 height 12
click at [482, 306] on input "checkbox" at bounding box center [484, 308] width 8 height 8
checkbox input "true"
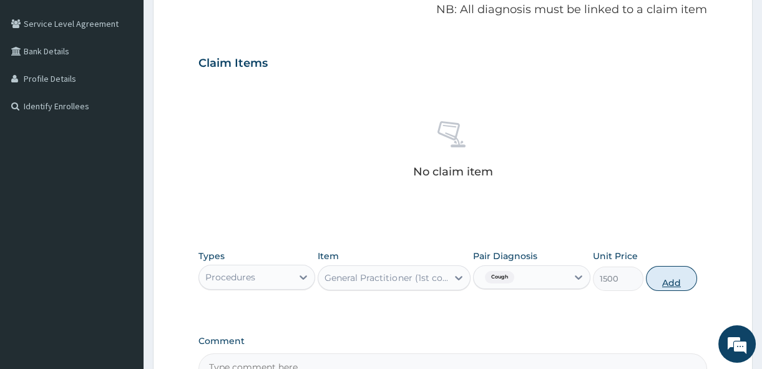
click at [676, 275] on button "Add" at bounding box center [671, 278] width 51 height 25
type input "0"
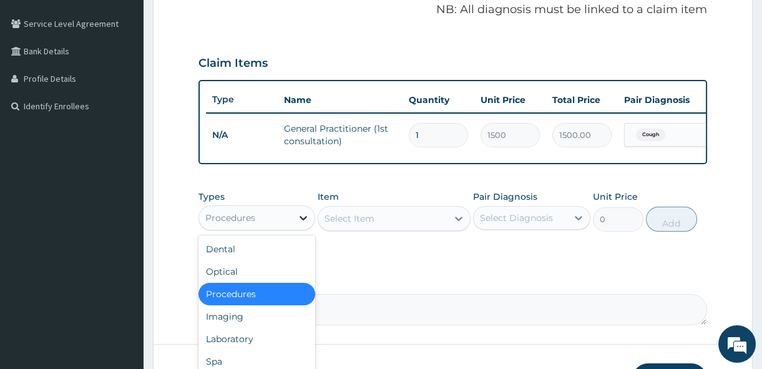
click at [305, 224] on icon at bounding box center [303, 217] width 12 height 12
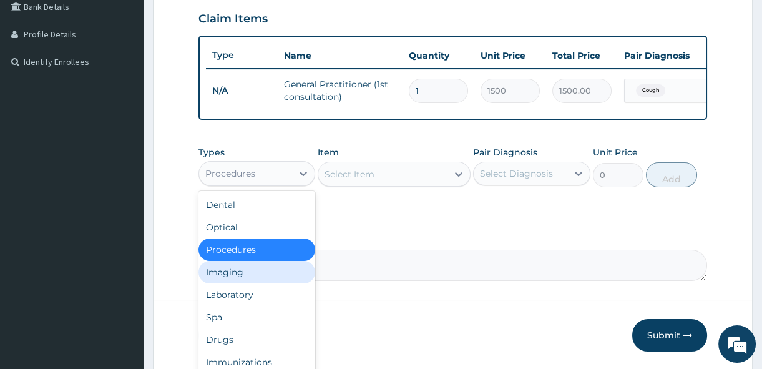
scroll to position [318, 0]
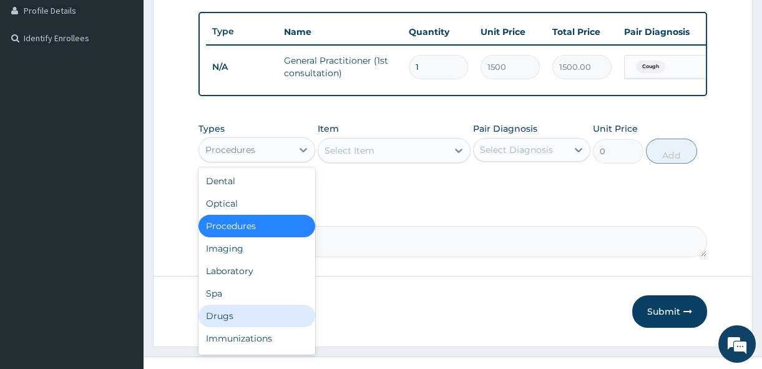
click at [270, 314] on div "Drugs" at bounding box center [256, 315] width 117 height 22
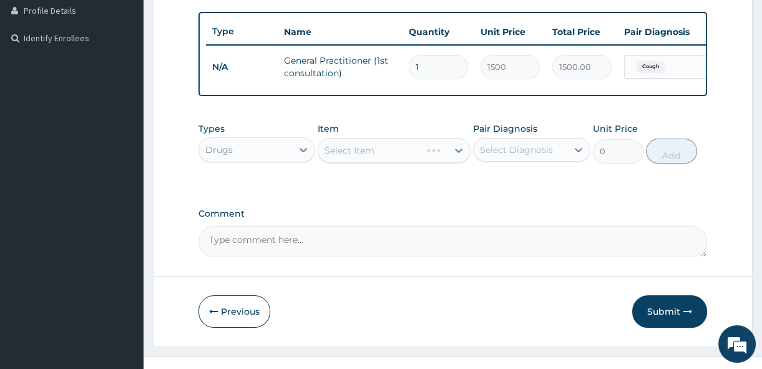
click at [462, 157] on div "Select Item" at bounding box center [394, 150] width 153 height 25
click at [462, 153] on icon at bounding box center [458, 150] width 7 height 4
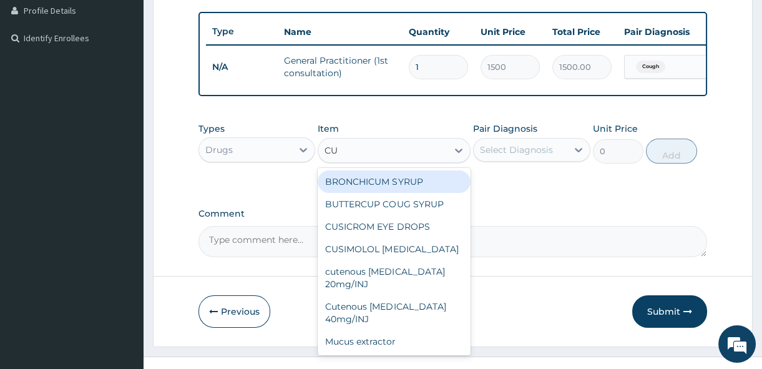
type input "CUP"
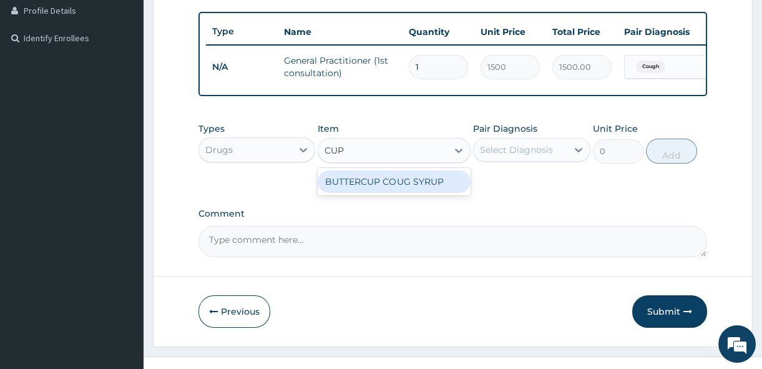
click at [455, 188] on div "BUTTERCUP COUG SYRUP" at bounding box center [394, 181] width 153 height 22
type input "1102.5"
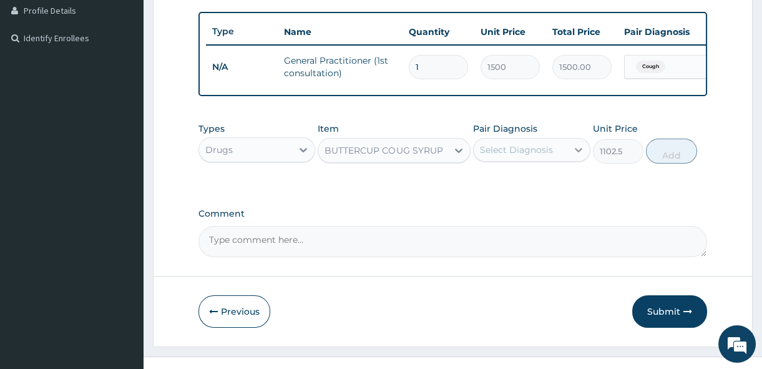
click at [575, 155] on icon at bounding box center [578, 149] width 12 height 12
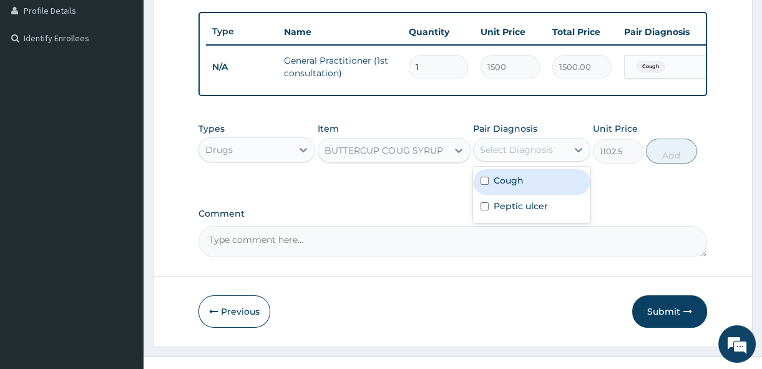
click at [485, 185] on input "checkbox" at bounding box center [484, 181] width 8 height 8
checkbox input "true"
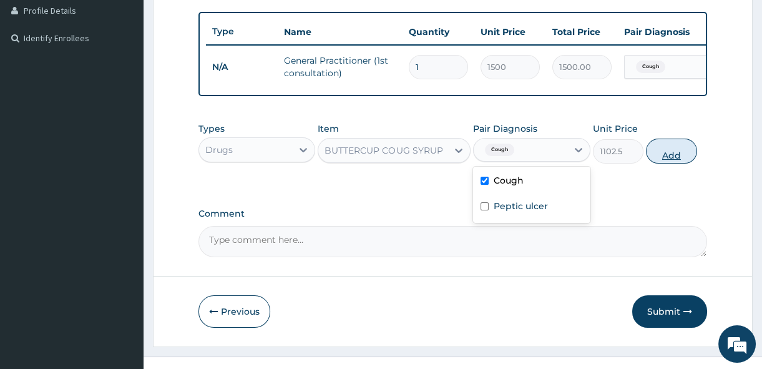
click at [672, 157] on button "Add" at bounding box center [671, 150] width 51 height 25
type input "0"
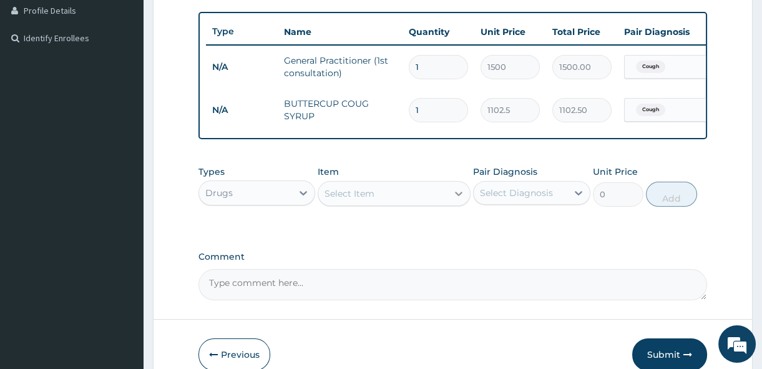
click at [458, 200] on icon at bounding box center [458, 193] width 12 height 12
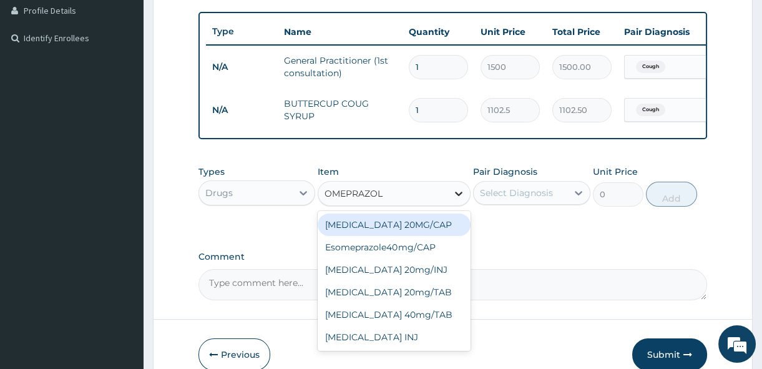
type input "OMEPRAZOLE"
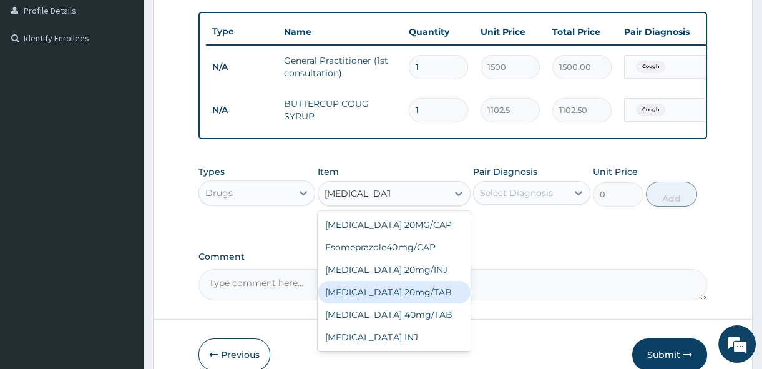
click at [421, 299] on div "OMEPRAZOLE 20mg/TAB" at bounding box center [394, 292] width 153 height 22
type input "78.75"
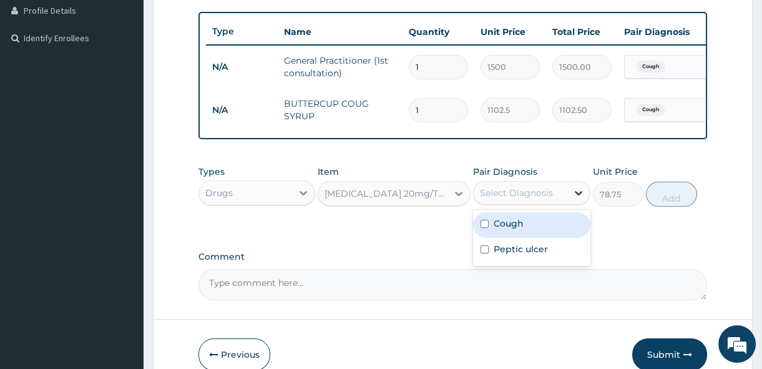
click at [586, 193] on div at bounding box center [578, 193] width 22 height 22
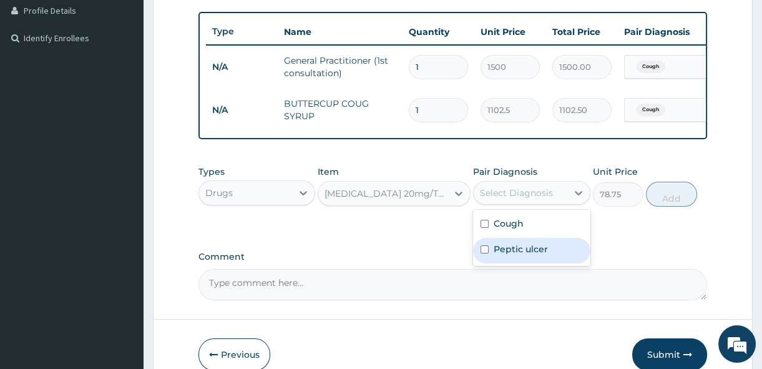
click at [483, 253] on input "checkbox" at bounding box center [484, 249] width 8 height 8
checkbox input "true"
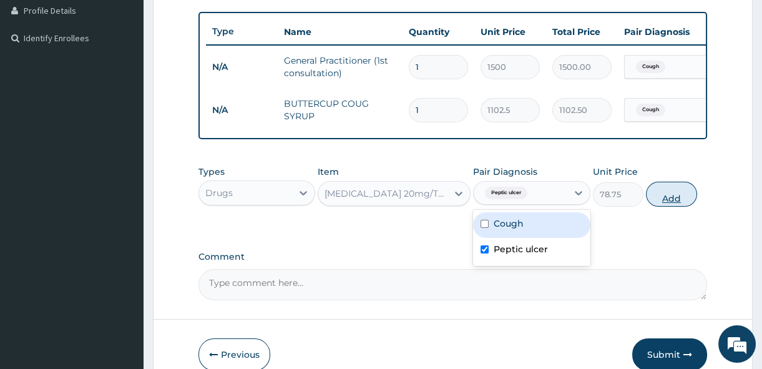
click at [673, 201] on button "Add" at bounding box center [671, 194] width 51 height 25
type input "0"
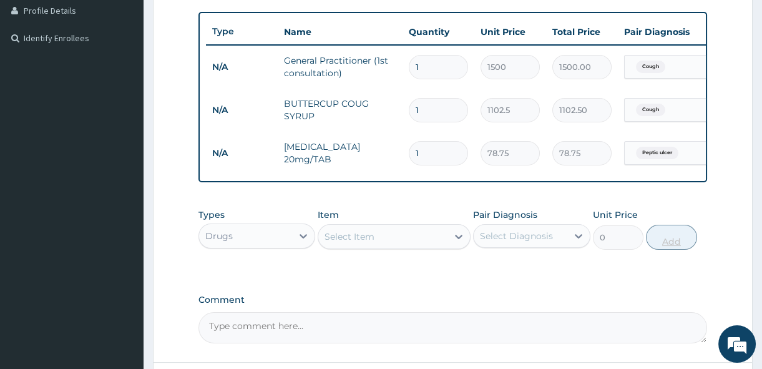
type input "14"
type input "1102.50"
type input "14"
click at [460, 240] on icon at bounding box center [458, 236] width 12 height 12
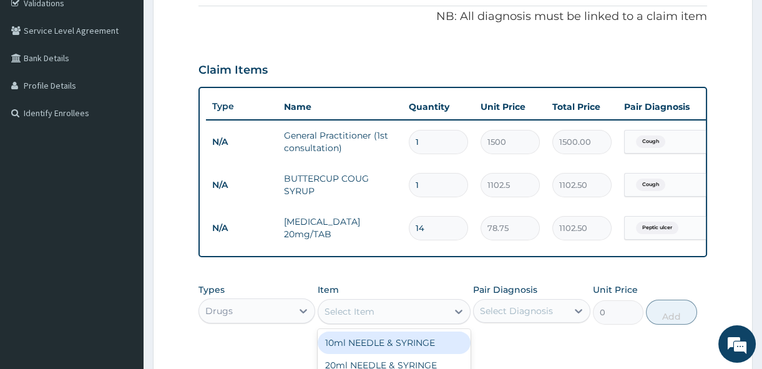
scroll to position [250, 0]
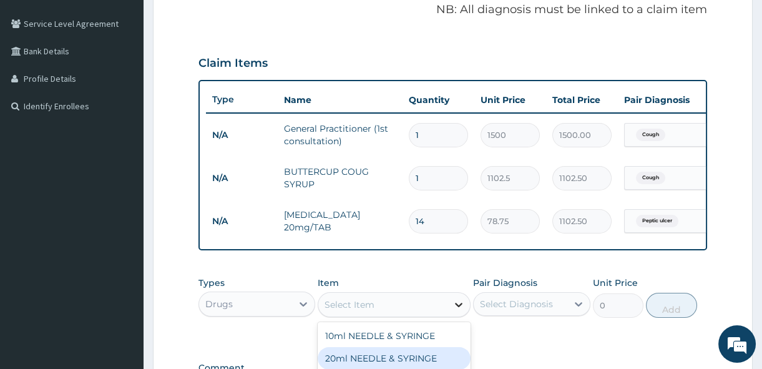
click at [455, 307] on icon at bounding box center [458, 305] width 7 height 4
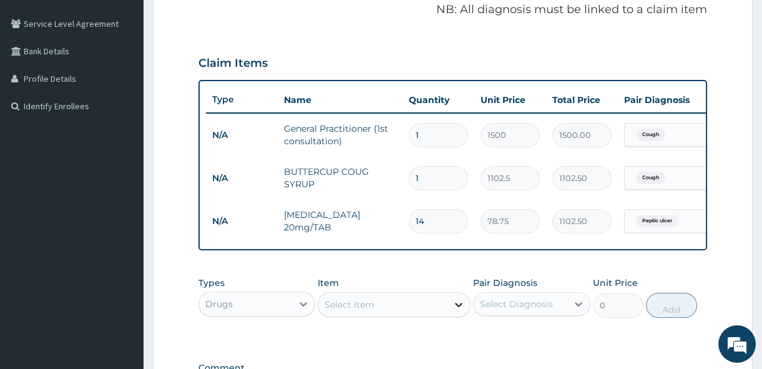
click at [452, 311] on icon at bounding box center [458, 304] width 12 height 12
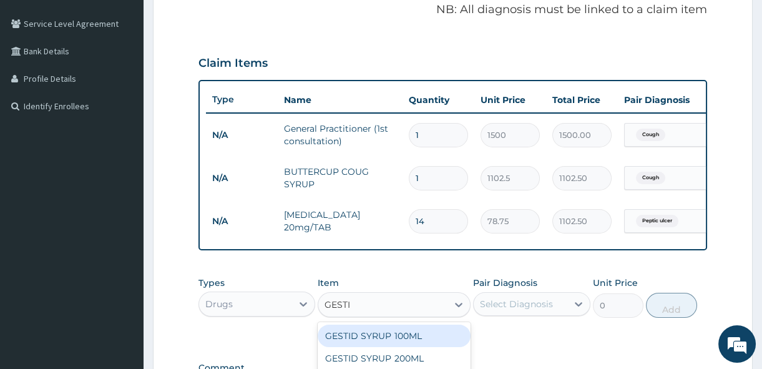
type input "GESTID"
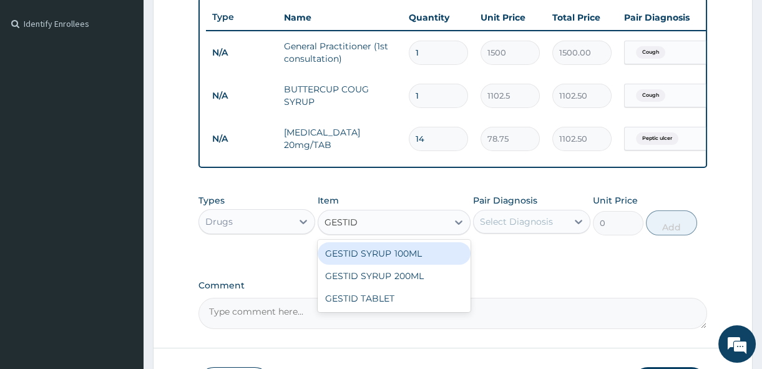
scroll to position [340, 0]
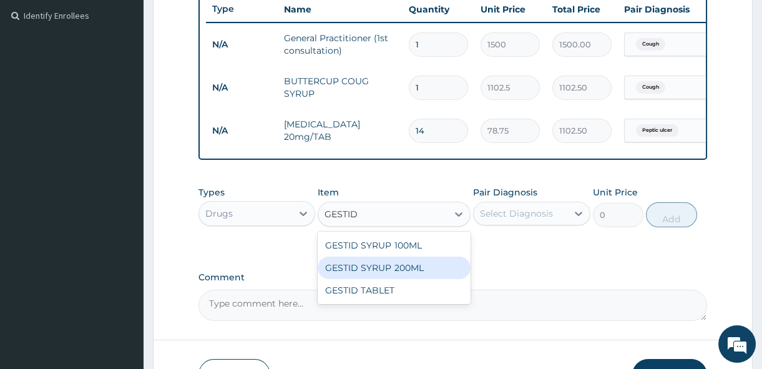
click at [414, 277] on div "GESTID SYRUP 200ML" at bounding box center [394, 267] width 153 height 22
type input "367.5"
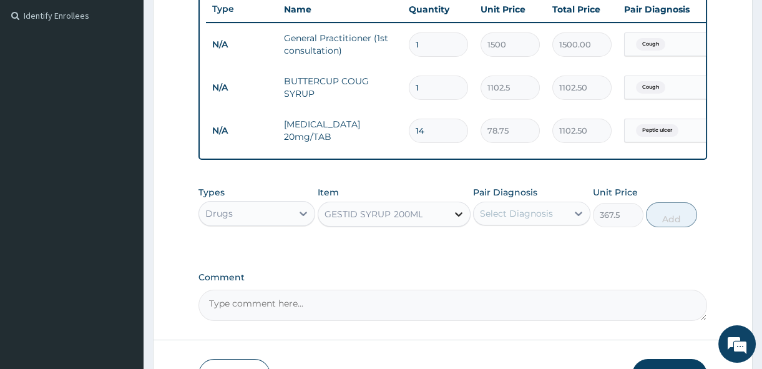
click at [460, 220] on icon at bounding box center [458, 214] width 12 height 12
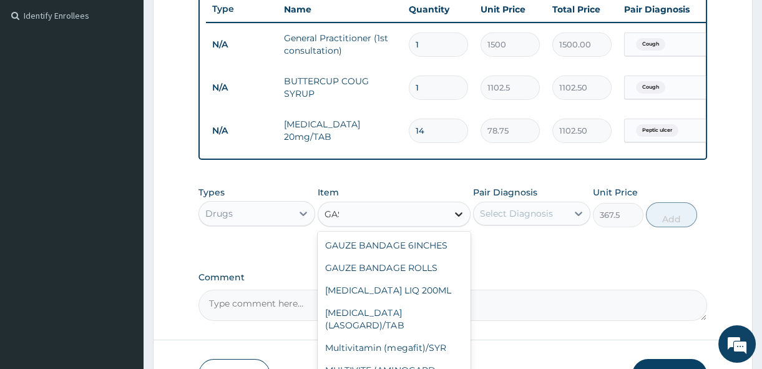
scroll to position [0, 0]
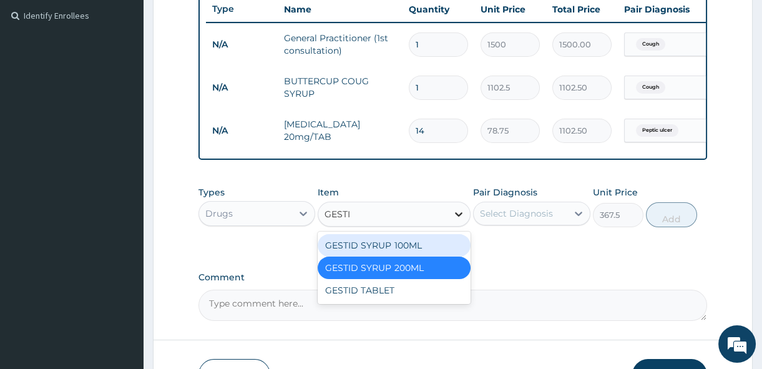
type input "GESTID"
click at [417, 251] on div "GESTID SYRUP 100ML" at bounding box center [394, 245] width 153 height 22
type input "210"
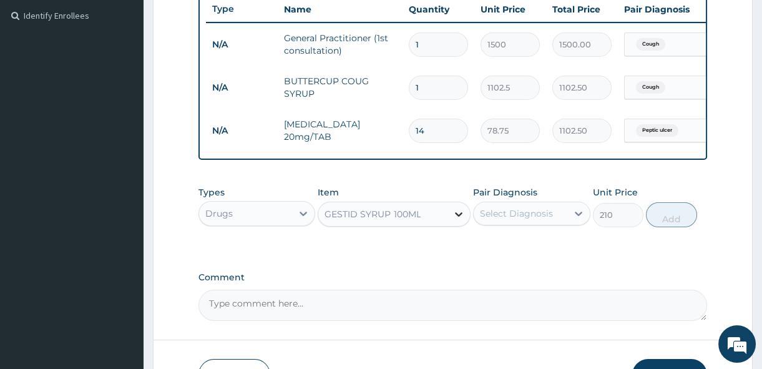
click at [458, 220] on icon at bounding box center [458, 214] width 12 height 12
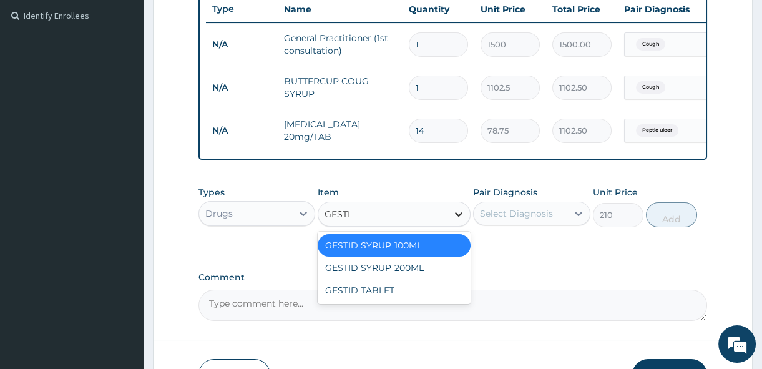
type input "GESTID"
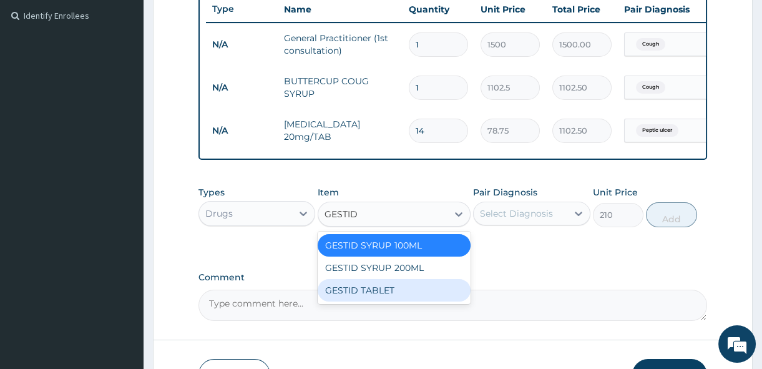
click at [411, 297] on div "GESTID TABLET" at bounding box center [394, 290] width 153 height 22
type input "10.5"
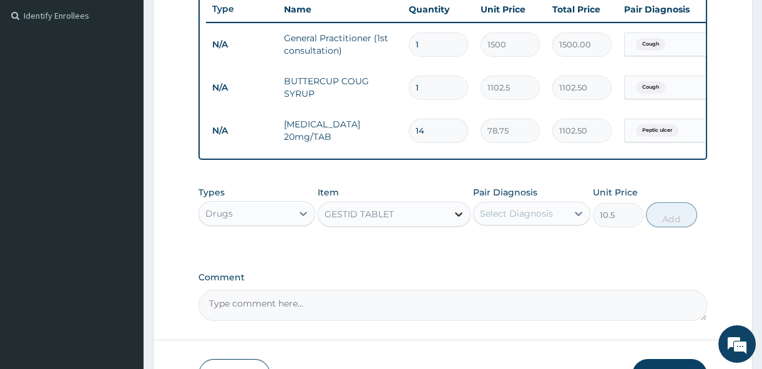
click at [458, 220] on icon at bounding box center [458, 214] width 12 height 12
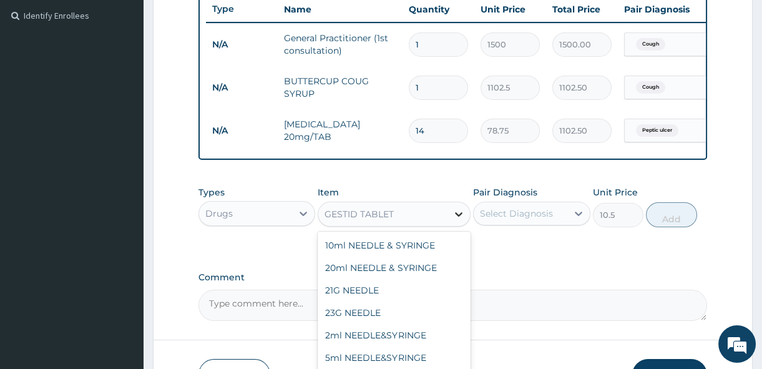
scroll to position [17169, 0]
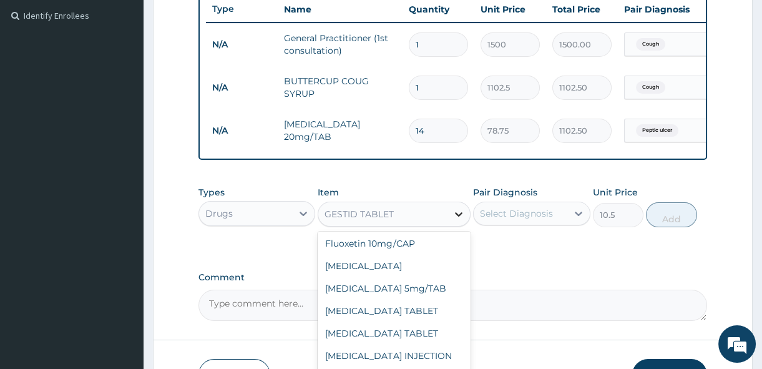
type input "4"
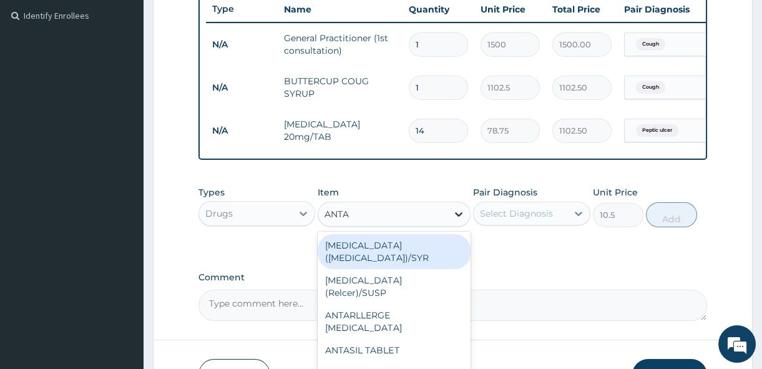
scroll to position [0, 0]
type input "ANTACI"
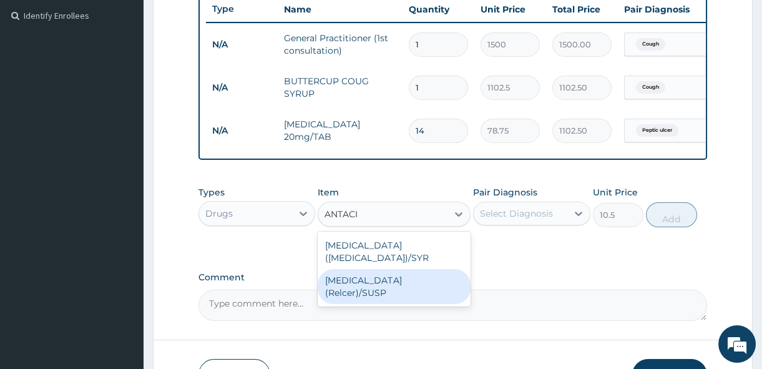
click at [439, 274] on div "antacid (Relcer)/SUSP" at bounding box center [394, 286] width 153 height 35
type input "446.25"
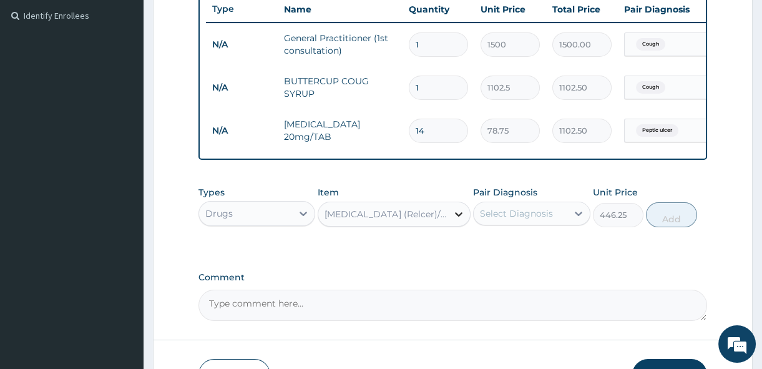
click at [459, 216] on icon at bounding box center [458, 214] width 12 height 12
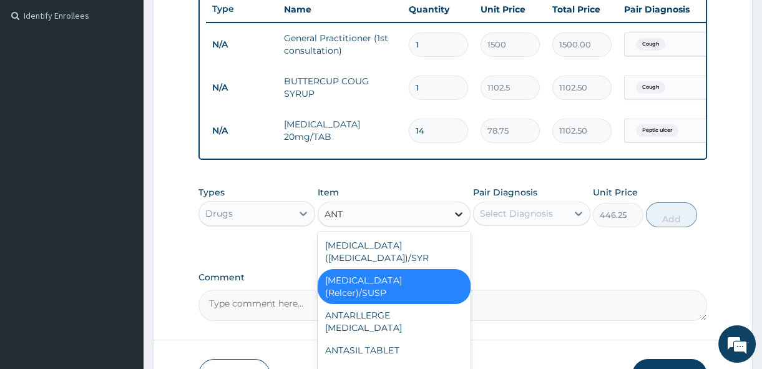
type input "ANTA"
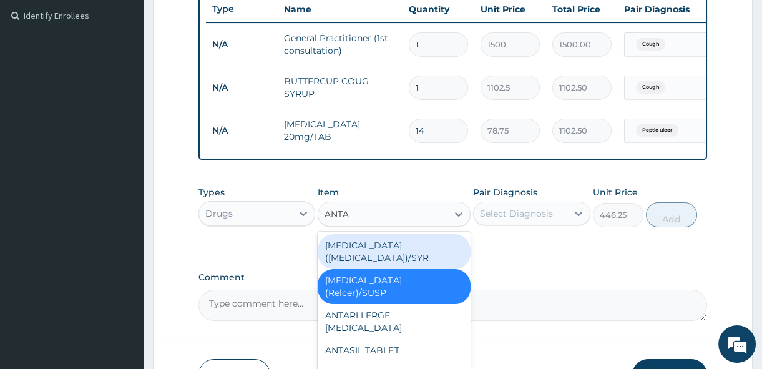
click at [422, 248] on div "antacid (gaviscon)/SYR" at bounding box center [394, 251] width 153 height 35
type input "498.75"
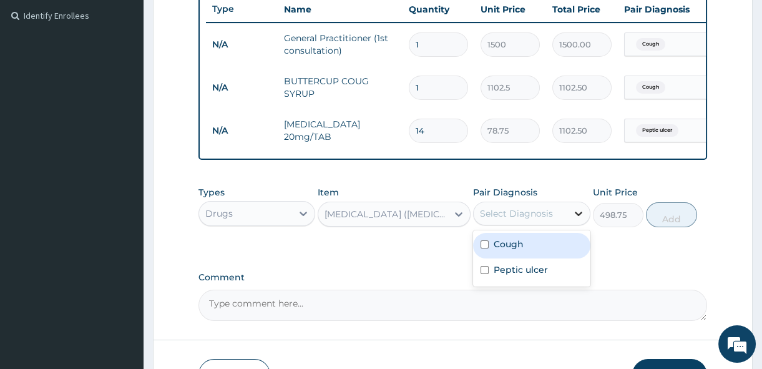
click at [580, 220] on icon at bounding box center [578, 213] width 12 height 12
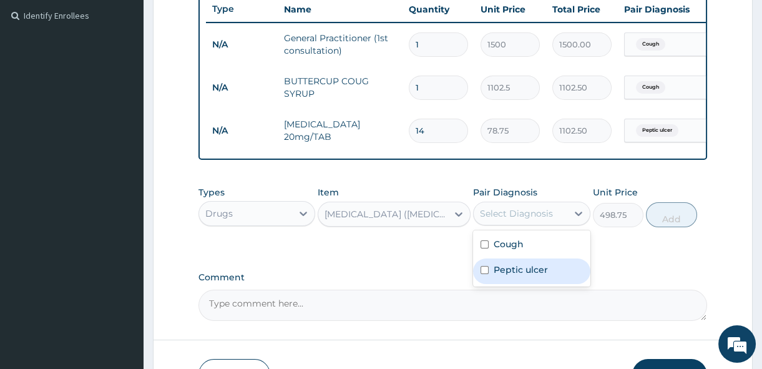
click at [483, 274] on input "checkbox" at bounding box center [484, 270] width 8 height 8
checkbox input "true"
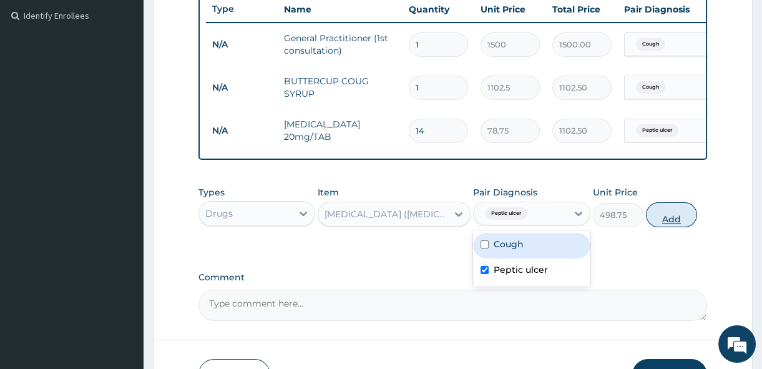
click at [680, 224] on button "Add" at bounding box center [671, 214] width 51 height 25
type input "0"
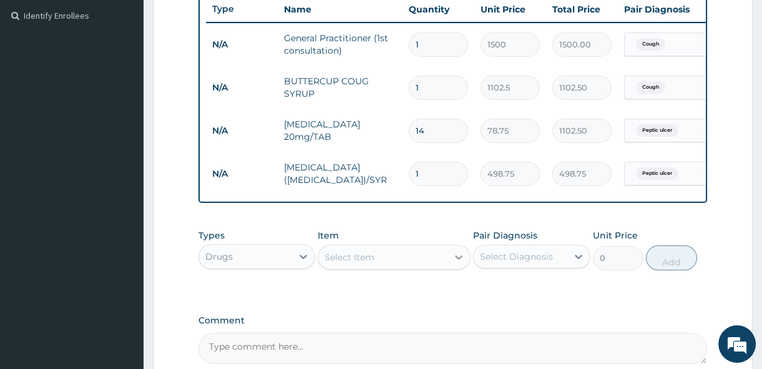
click at [454, 262] on icon at bounding box center [458, 257] width 12 height 12
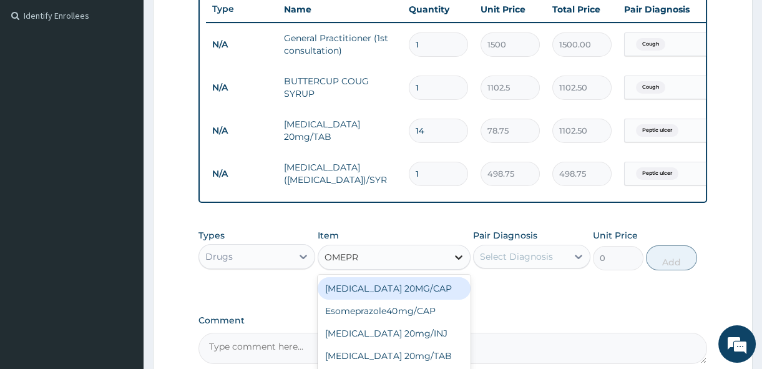
type input "OMEPRA"
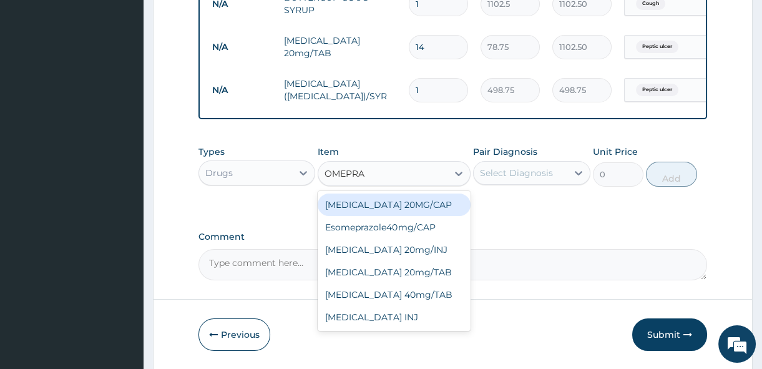
scroll to position [430, 0]
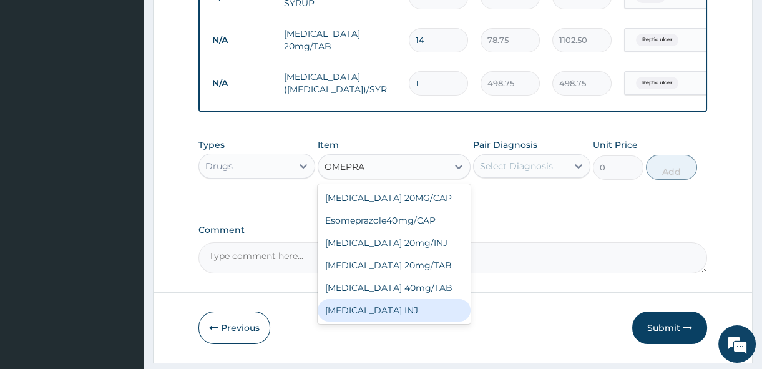
click at [415, 316] on div "OMEPRAZOLE INJ" at bounding box center [394, 310] width 153 height 22
type input "322.88"
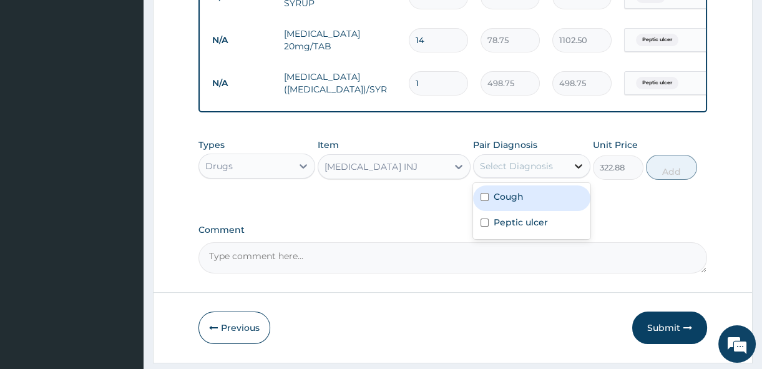
click at [576, 168] on icon at bounding box center [578, 166] width 12 height 12
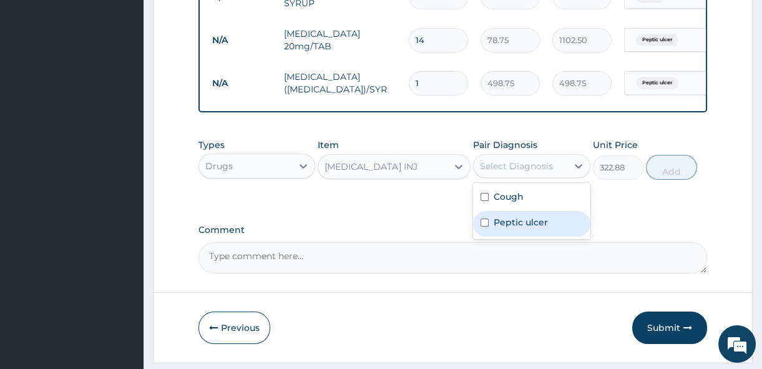
click at [485, 226] on input "checkbox" at bounding box center [484, 222] width 8 height 8
checkbox input "true"
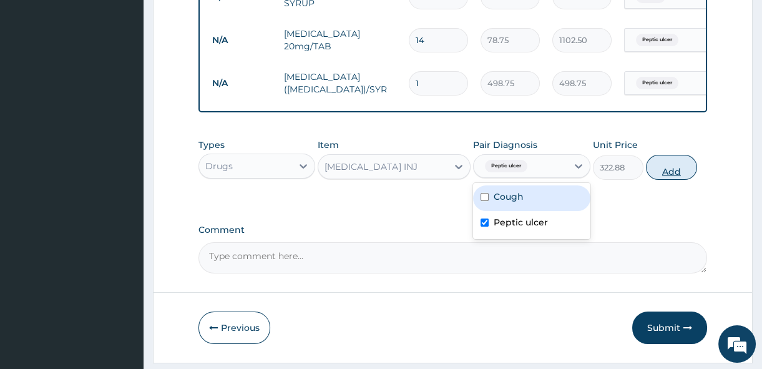
click at [678, 178] on button "Add" at bounding box center [671, 167] width 51 height 25
type input "0"
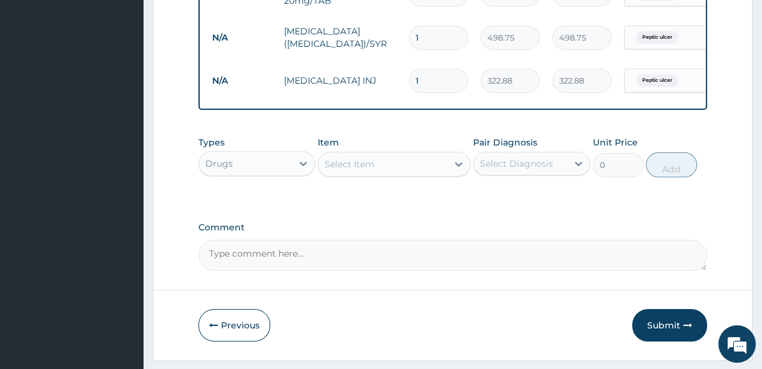
scroll to position [499, 0]
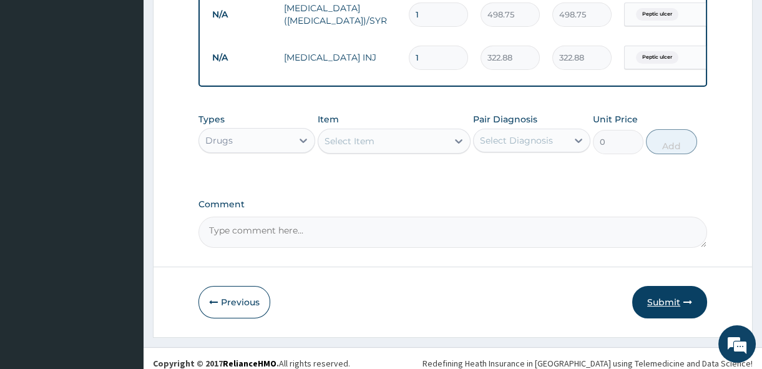
click at [670, 308] on button "Submit" at bounding box center [669, 302] width 75 height 32
